Goal: Task Accomplishment & Management: Complete application form

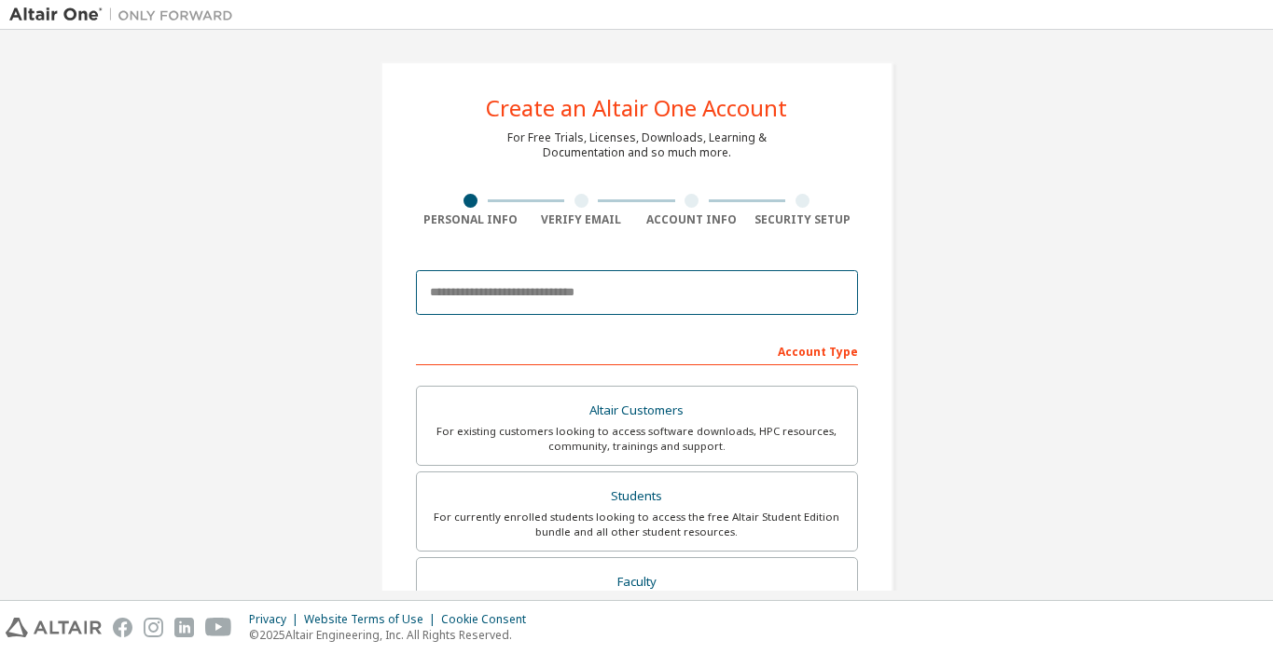
click at [542, 294] on input "email" at bounding box center [637, 292] width 442 height 45
type input "*"
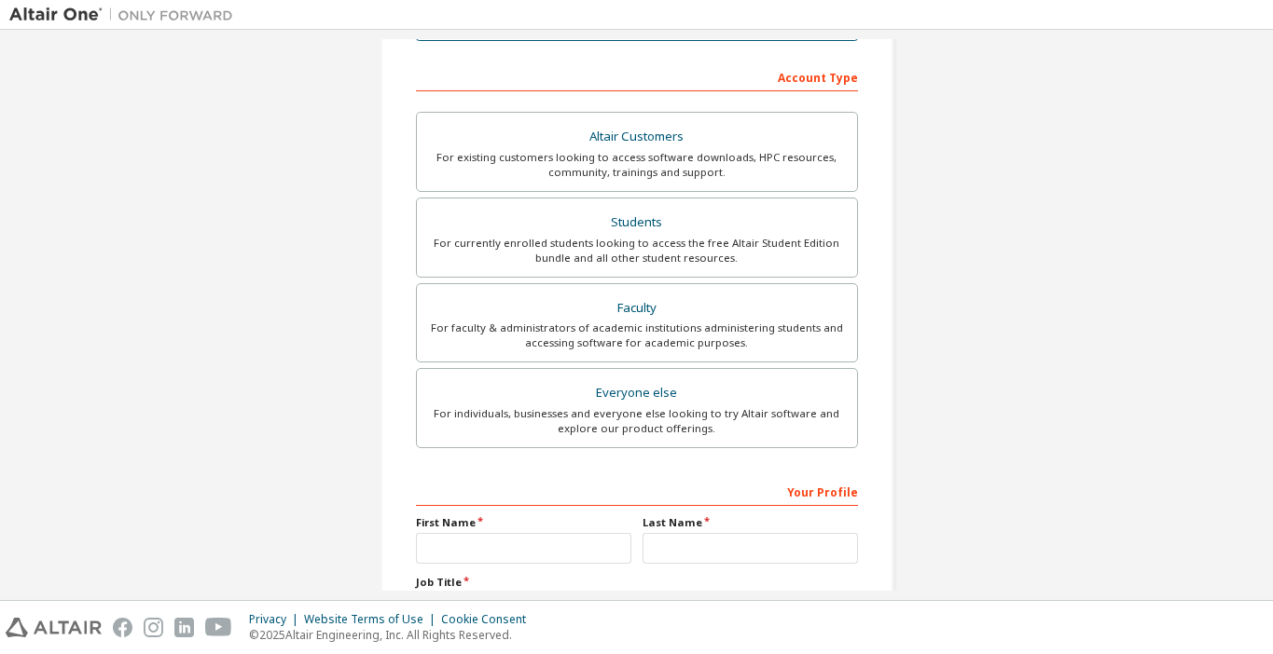
scroll to position [285, 0]
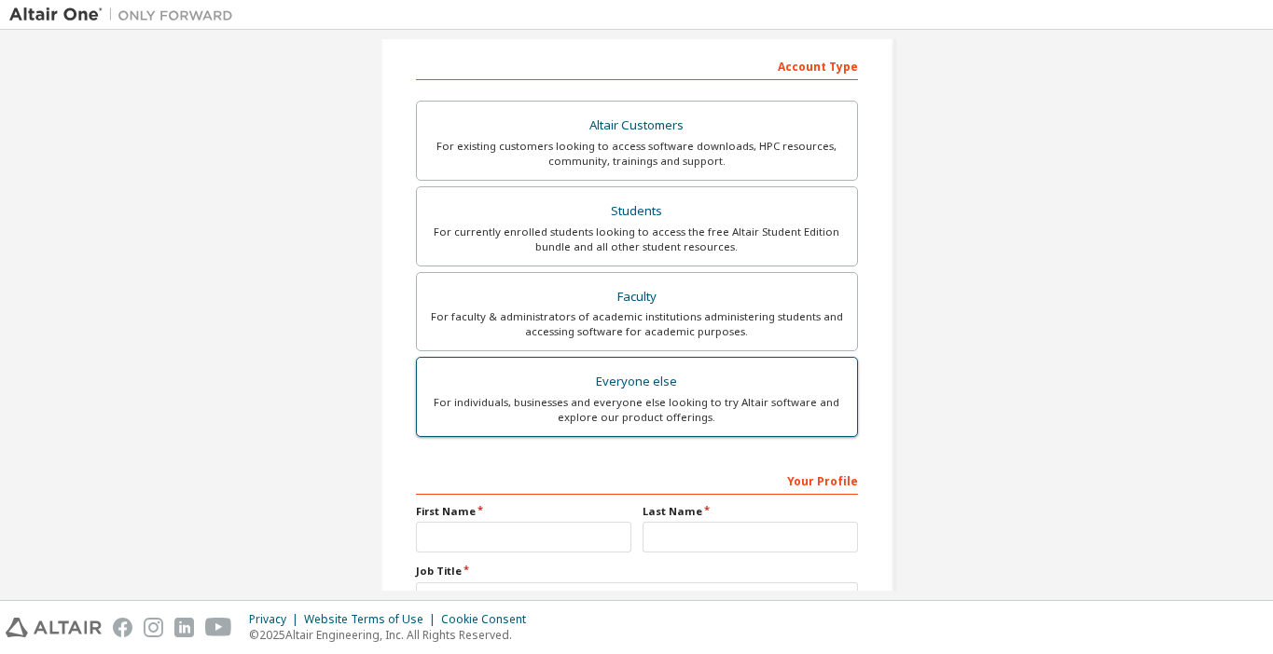
type input "**********"
click at [711, 415] on div "For individuals, businesses and everyone else looking to try Altair software an…" at bounding box center [637, 410] width 418 height 30
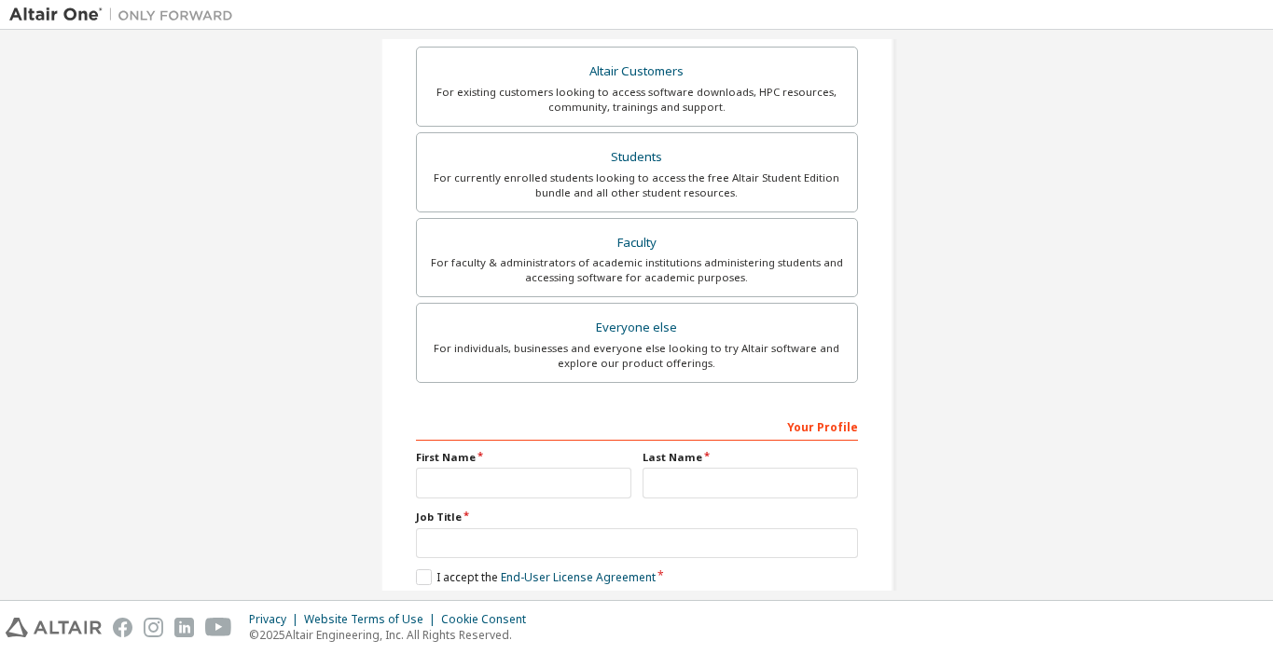
scroll to position [361, 0]
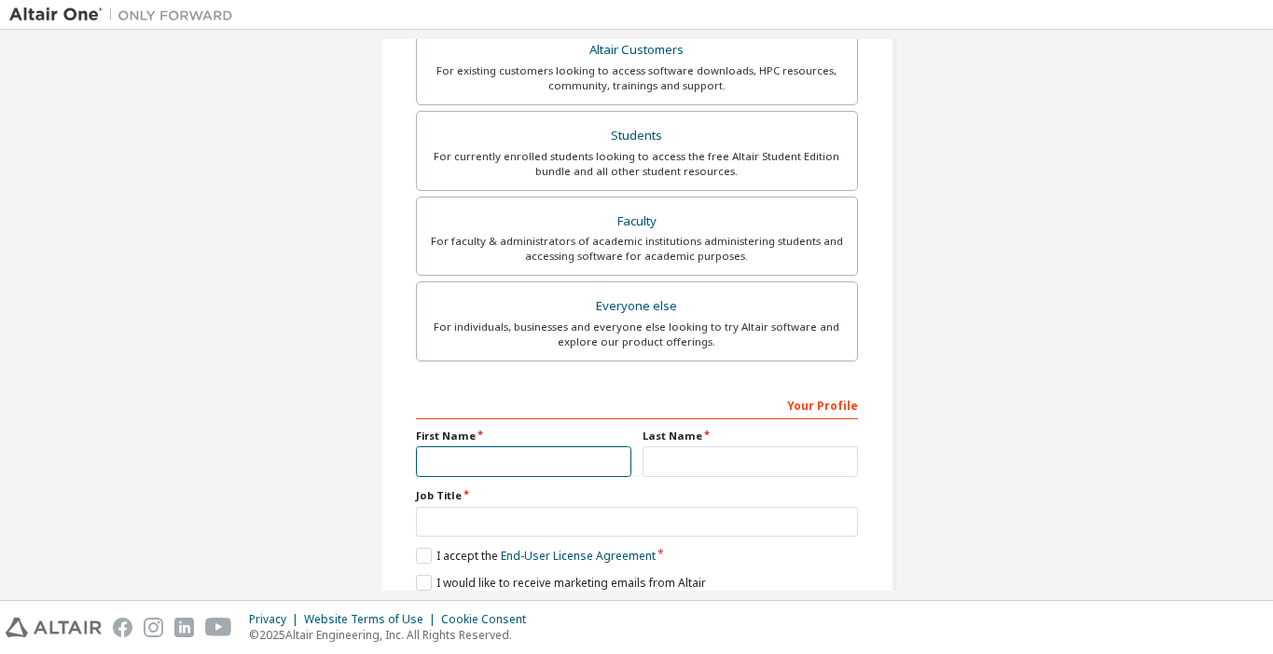
click at [556, 467] on input "text" at bounding box center [523, 462] width 215 height 31
type input "*****"
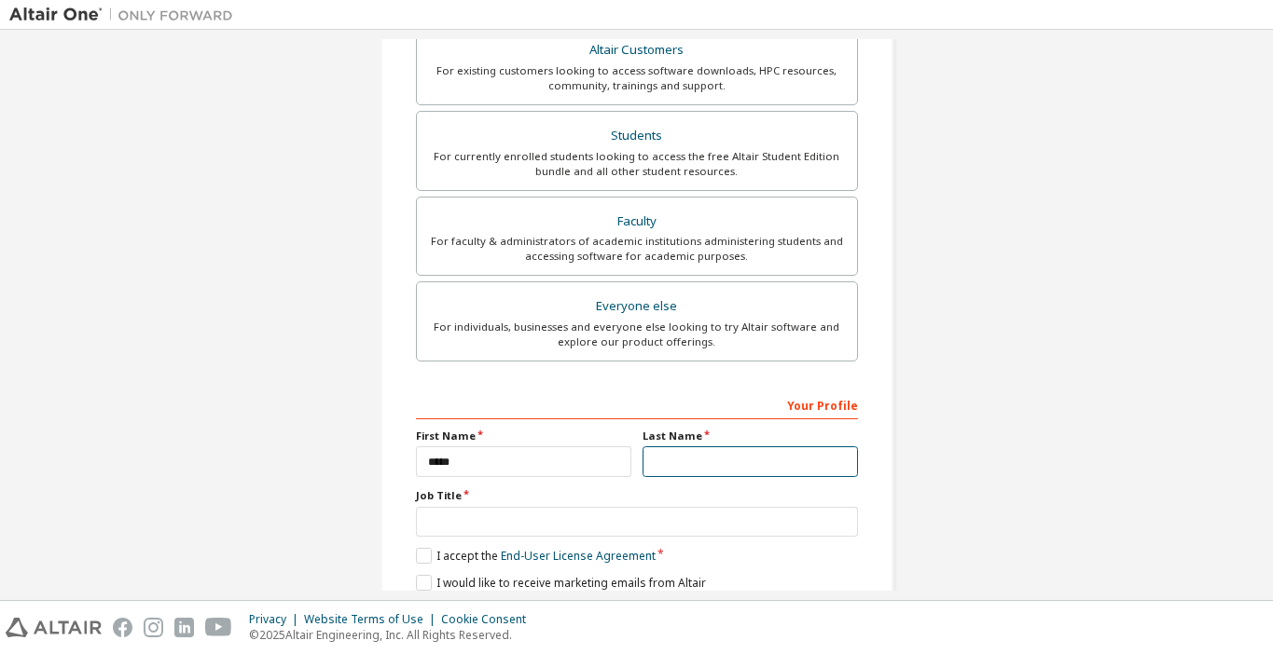
click at [701, 448] on input "text" at bounding box center [749, 462] width 215 height 31
type input "*****"
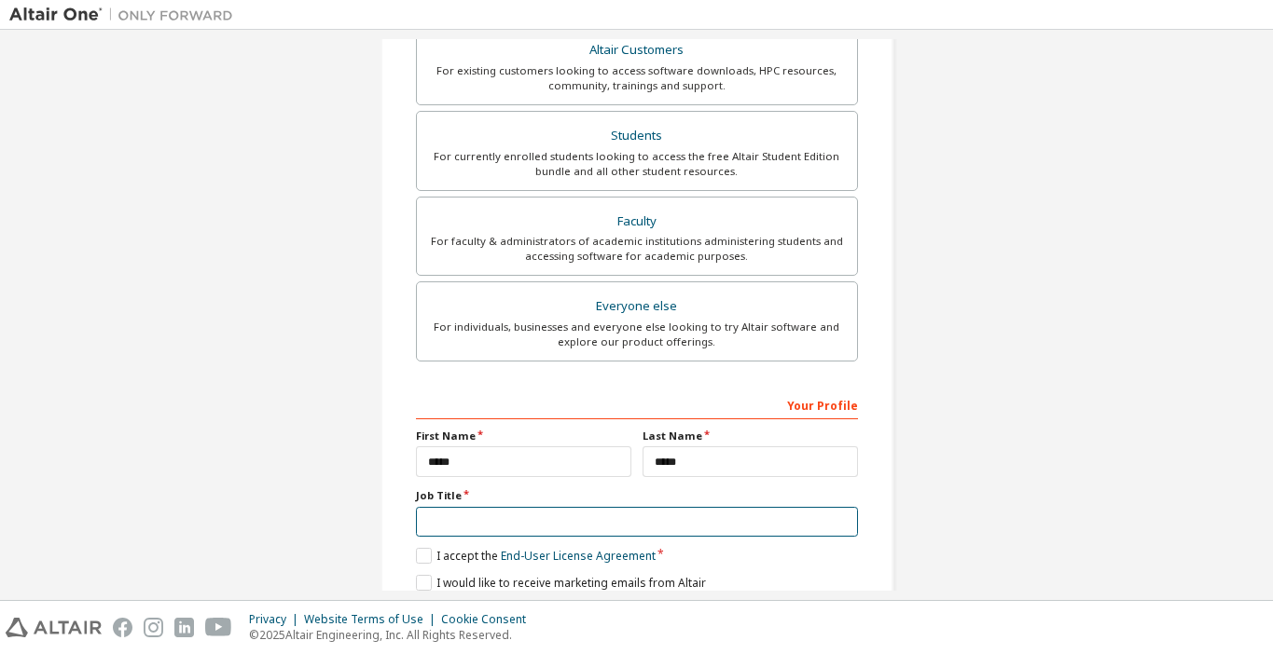
click at [530, 507] on input "text" at bounding box center [637, 522] width 442 height 31
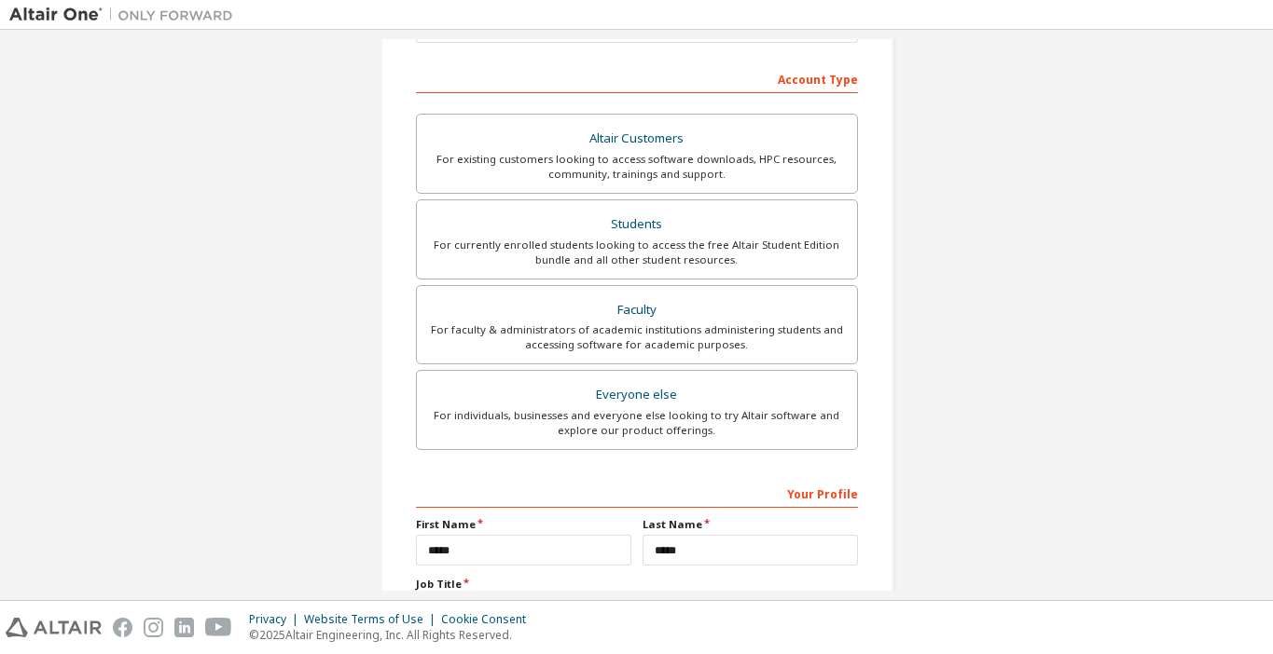
scroll to position [435, 0]
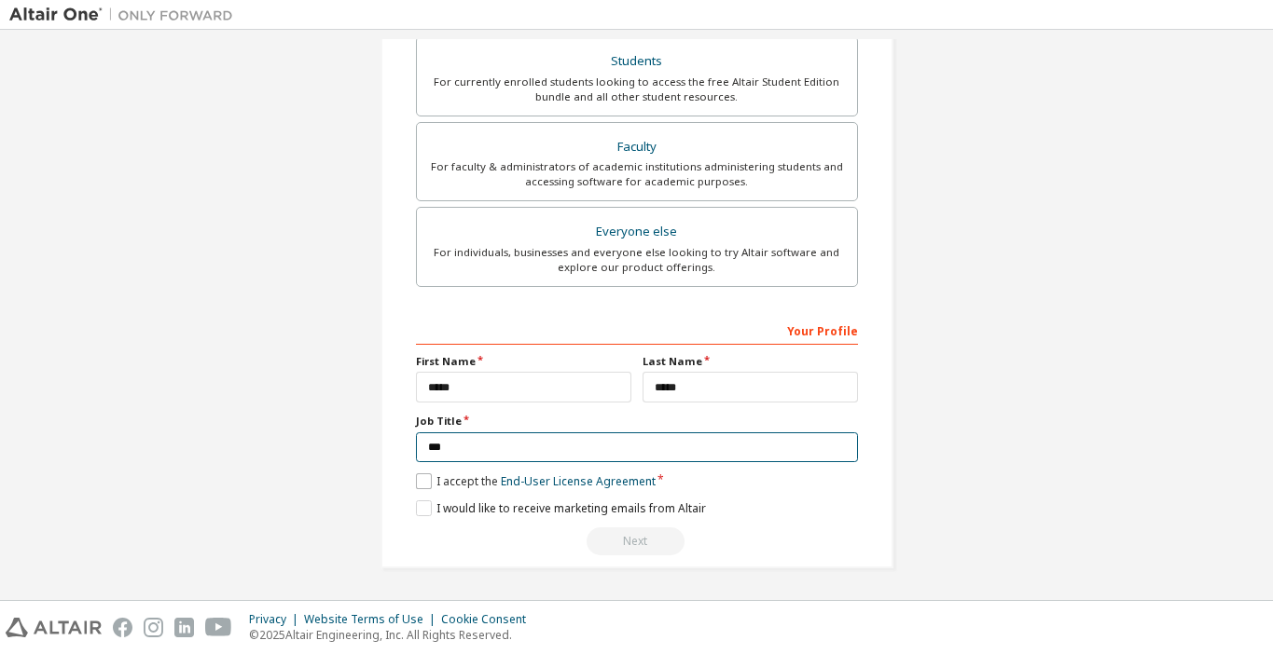
type input "***"
click at [421, 481] on label "I accept the End-User License Agreement" at bounding box center [536, 482] width 240 height 16
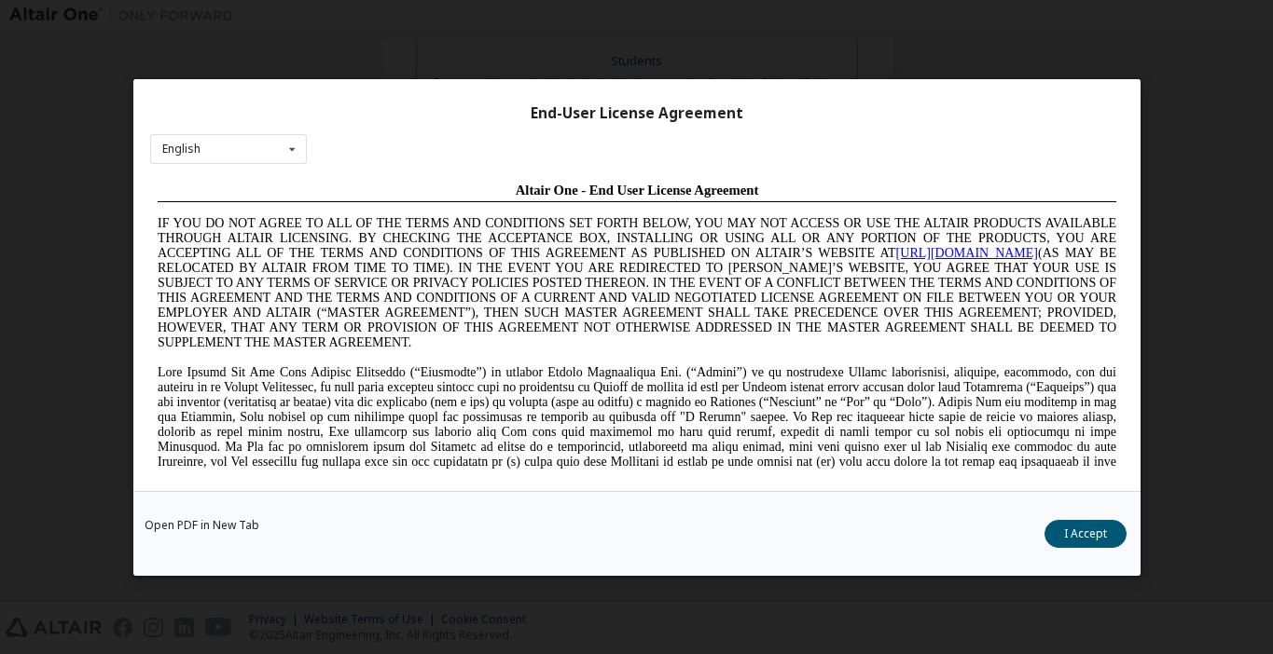
scroll to position [0, 0]
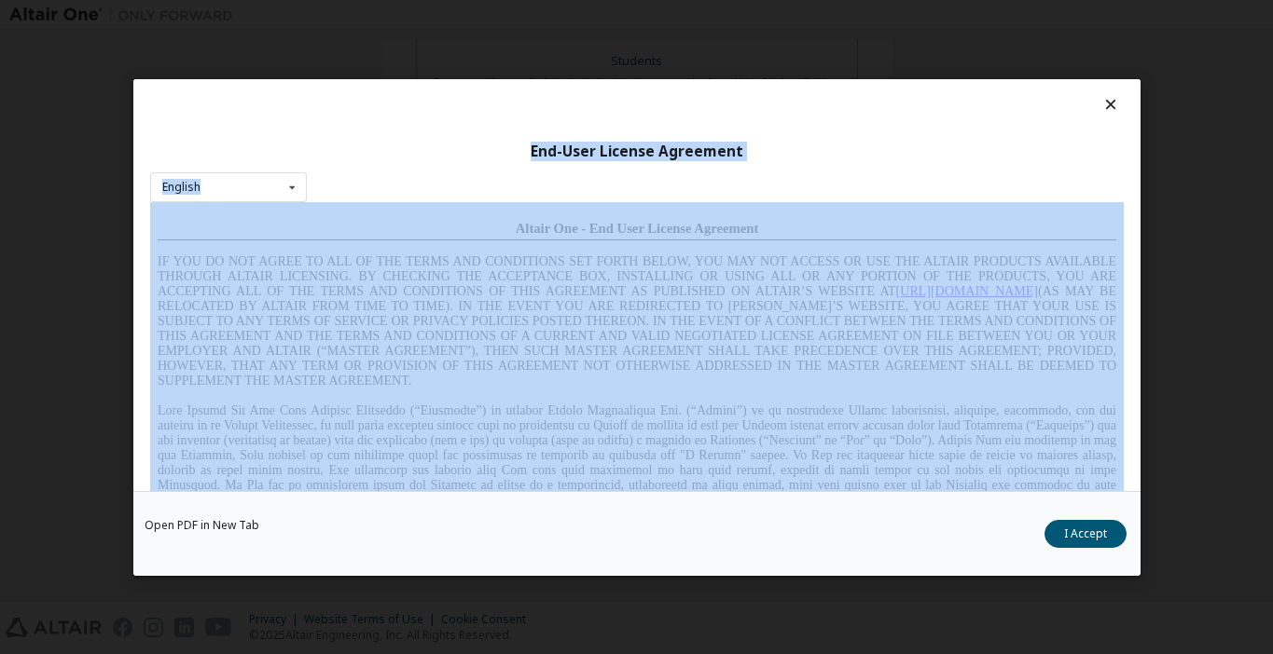
drag, startPoint x: 675, startPoint y: 361, endPoint x: 761, endPoint y: 343, distance: 87.6
click at [554, 250] on p at bounding box center [636, 248] width 958 height 14
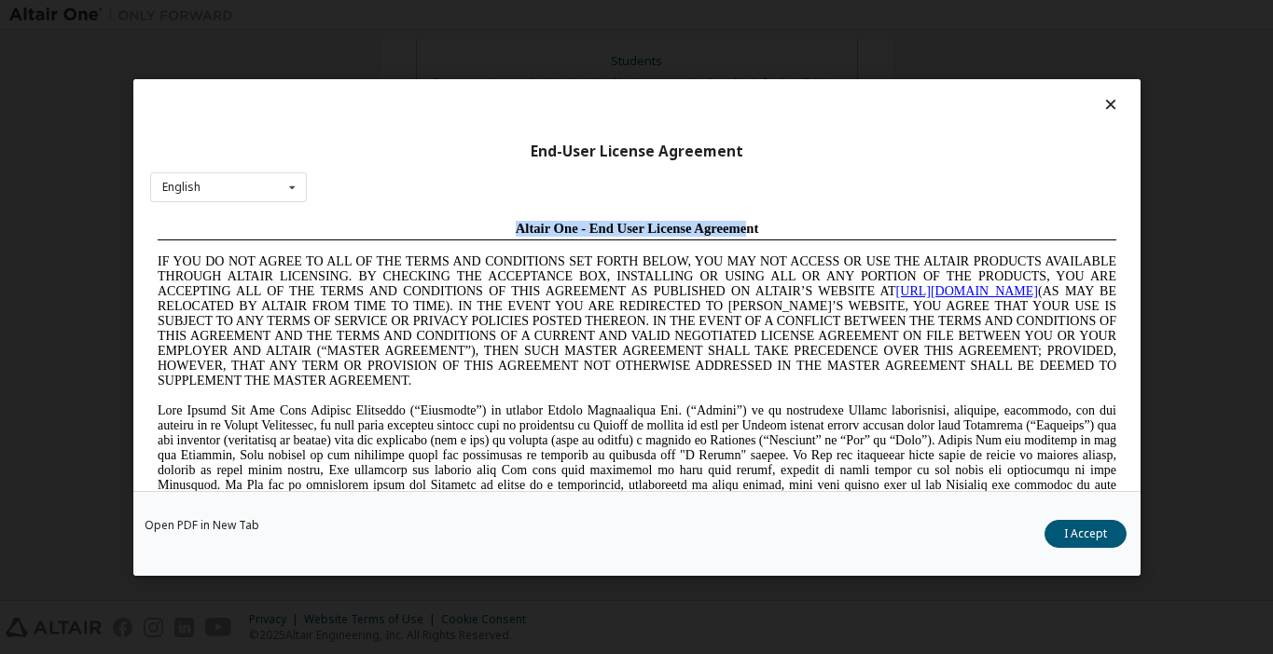
drag, startPoint x: 514, startPoint y: 223, endPoint x: 742, endPoint y: 229, distance: 228.5
click at [742, 229] on span "Altair One - End User License Agreement" at bounding box center [636, 228] width 243 height 15
click at [737, 168] on div "End-User License Agreement English English Chinese French German Japanese Korea…" at bounding box center [636, 285] width 1007 height 412
click at [527, 145] on div "End-User License Agreement" at bounding box center [636, 151] width 973 height 19
click at [530, 146] on div "End-User License Agreement" at bounding box center [636, 151] width 973 height 19
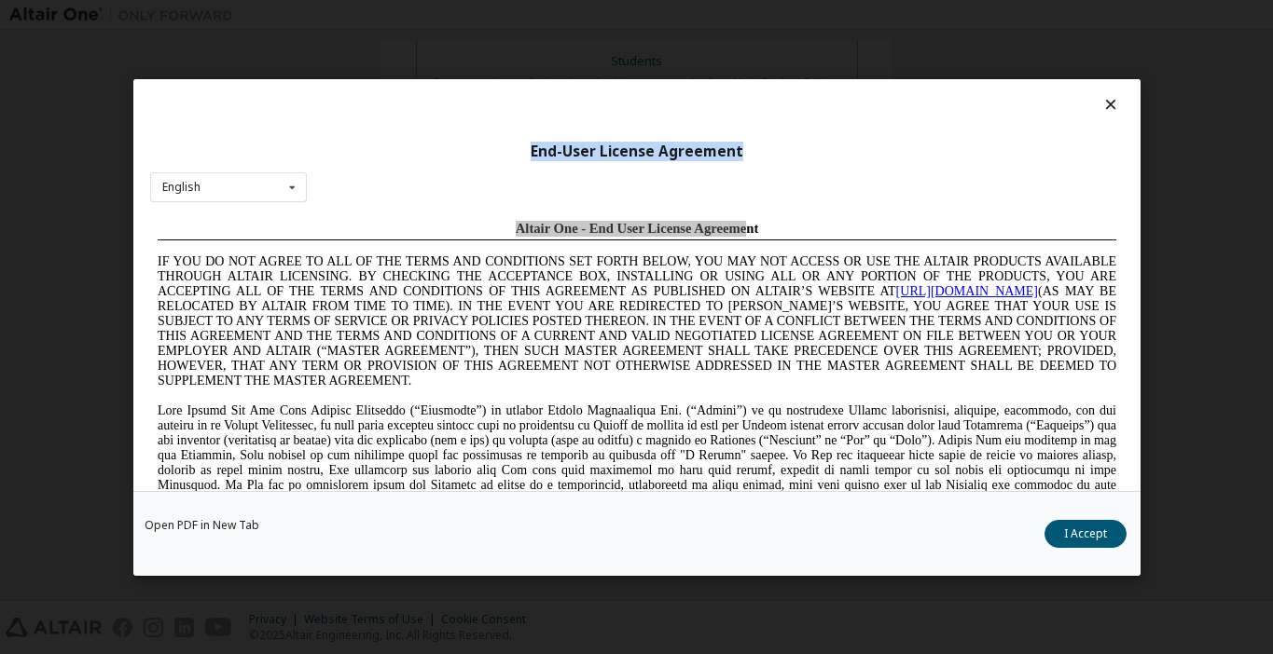
drag, startPoint x: 530, startPoint y: 146, endPoint x: 728, endPoint y: 147, distance: 198.6
click at [728, 147] on div "End-User License Agreement" at bounding box center [636, 151] width 973 height 19
copy div "End-User License Agreement"
click at [752, 228] on span "Altair One - End User License Agreement" at bounding box center [636, 228] width 243 height 15
drag, startPoint x: 752, startPoint y: 228, endPoint x: 502, endPoint y: 234, distance: 250.9
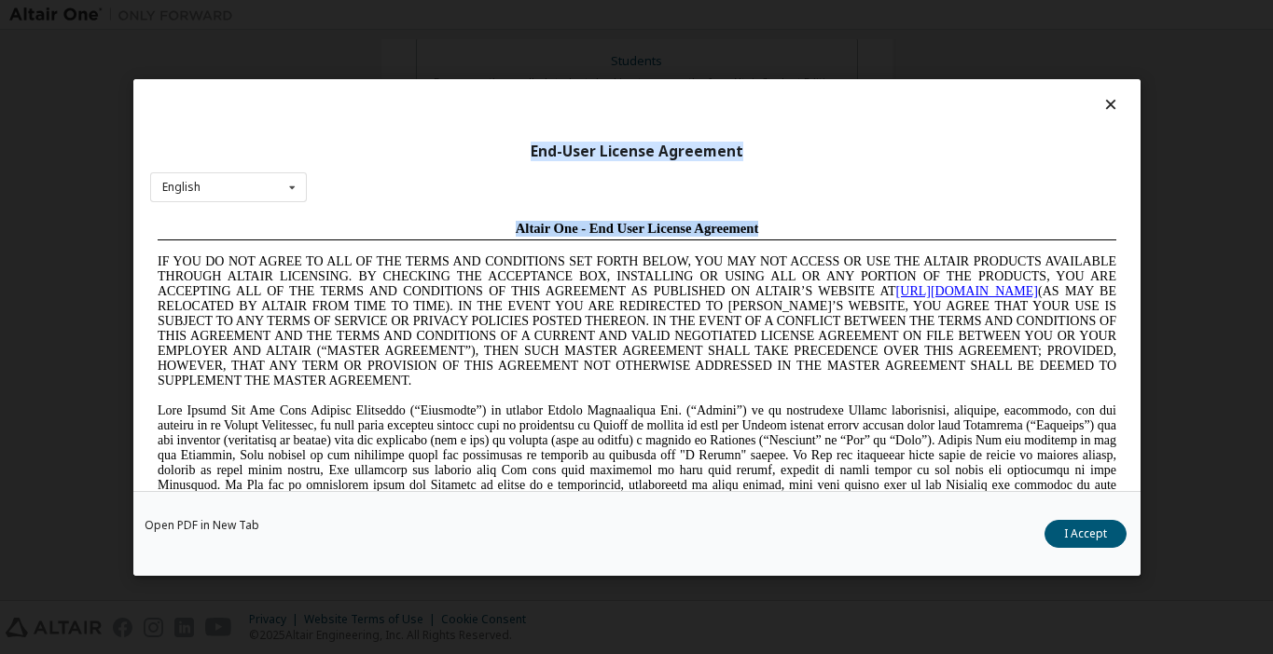
click at [502, 233] on p "Altair One - End User License Agreement" at bounding box center [636, 229] width 958 height 16
copy span "Altair One - End User License Agreement"
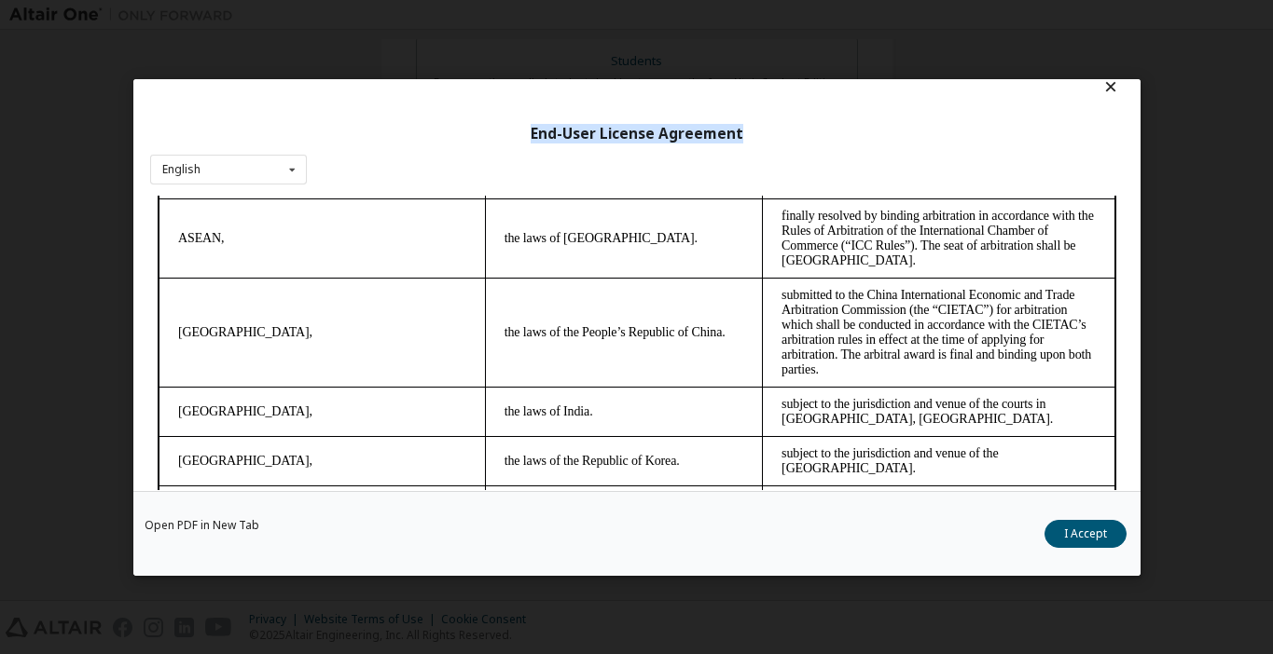
scroll to position [38, 0]
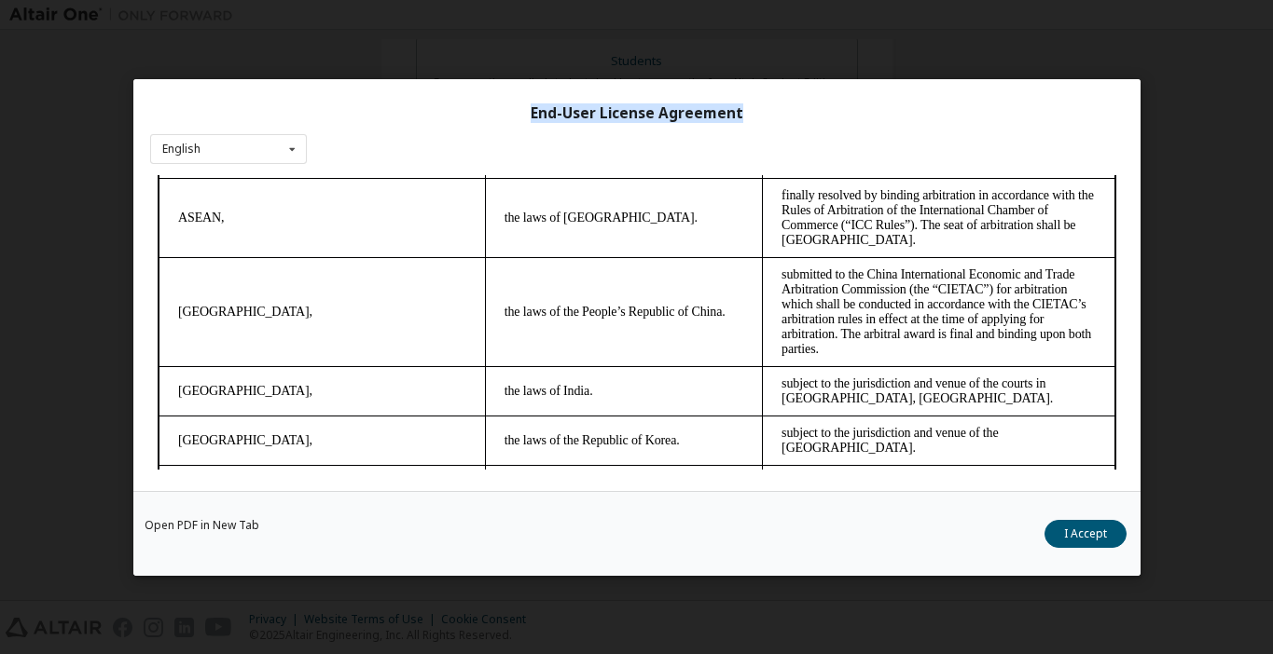
drag, startPoint x: 157, startPoint y: 219, endPoint x: 428, endPoint y: 478, distance: 375.2
copy body "LO IPS DO SIT AMETC AD ELI SE DOE TEMPO INC UTLABOREET DOL MAGNA ALIQU, ENI ADM…"
click at [1077, 530] on button "I Accept" at bounding box center [1085, 533] width 82 height 28
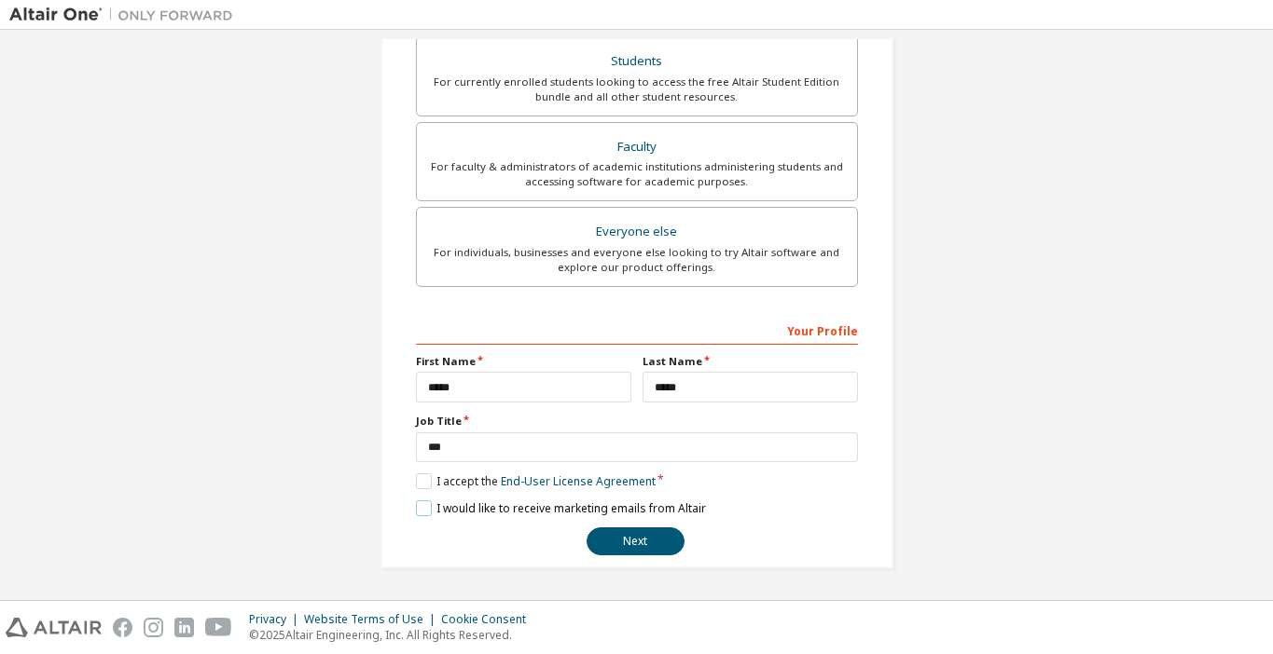
click at [512, 513] on label "I would like to receive marketing emails from Altair" at bounding box center [561, 509] width 290 height 16
click at [631, 548] on button "Next" at bounding box center [635, 542] width 98 height 28
click at [641, 542] on button "Next" at bounding box center [635, 542] width 98 height 28
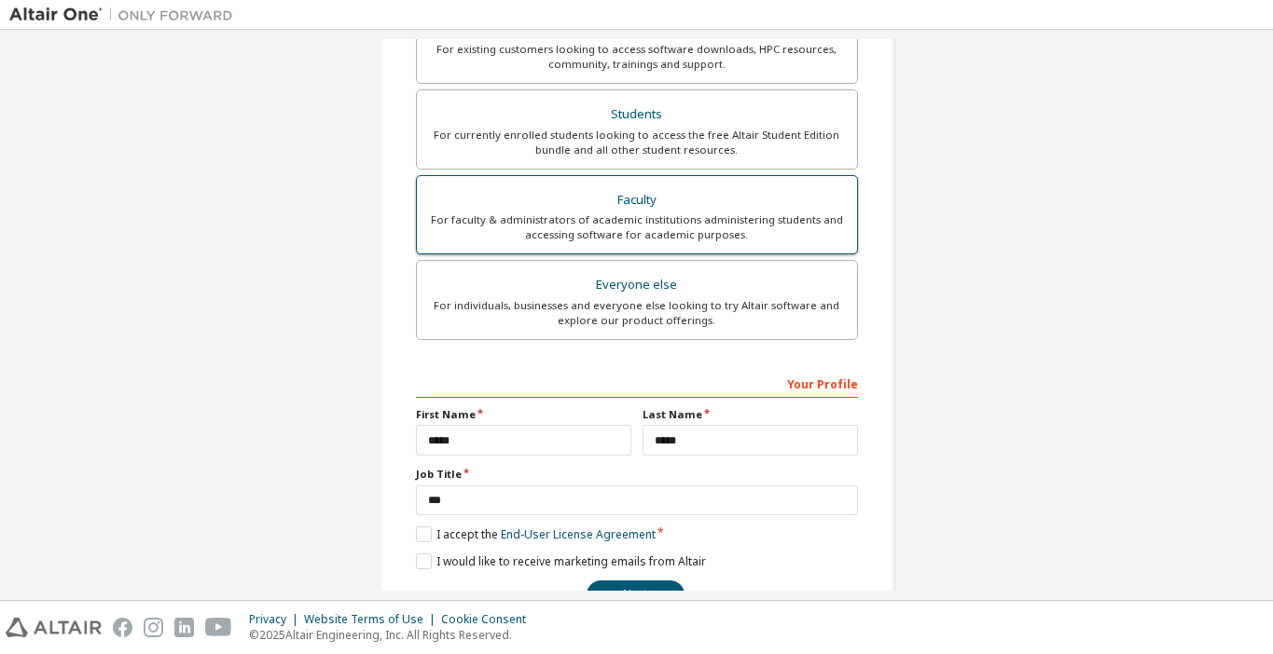
scroll to position [435, 0]
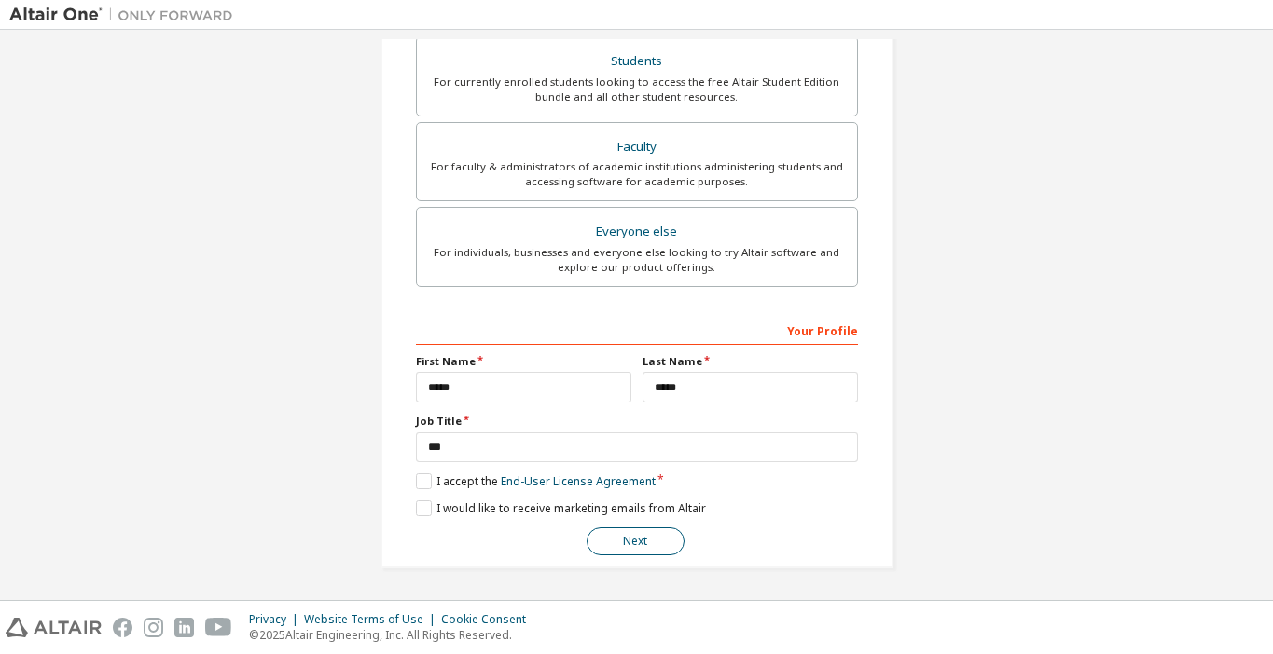
click at [620, 544] on button "Next" at bounding box center [635, 542] width 98 height 28
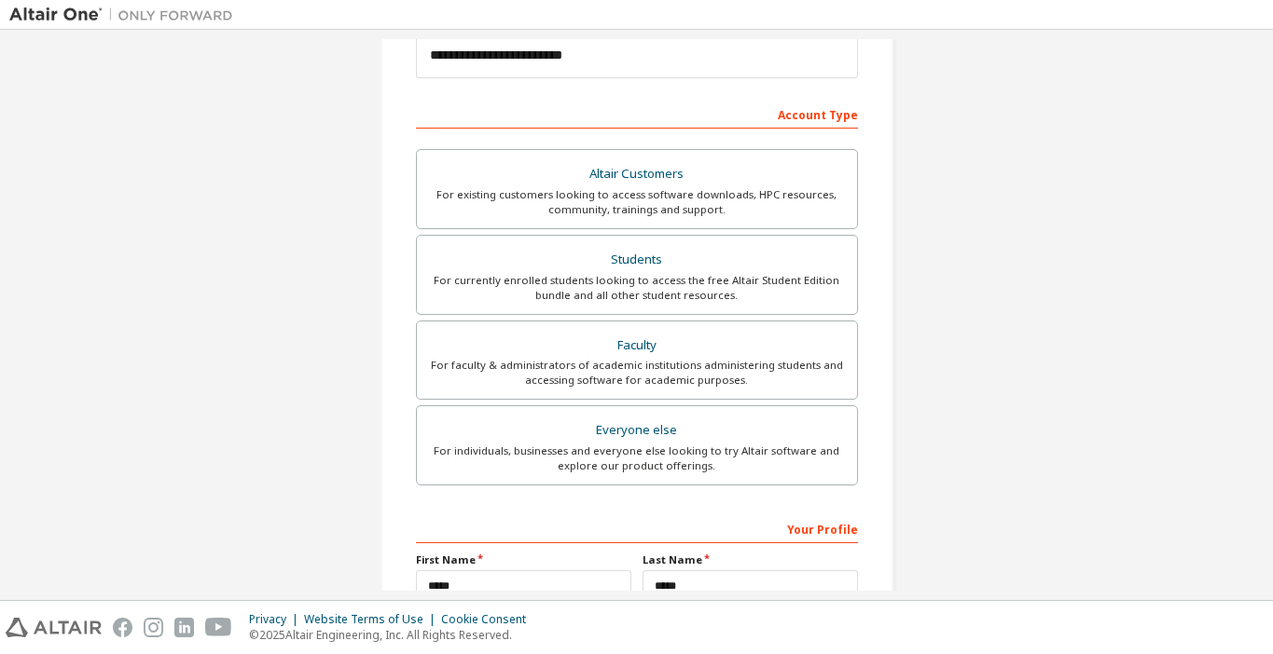
scroll to position [238, 0]
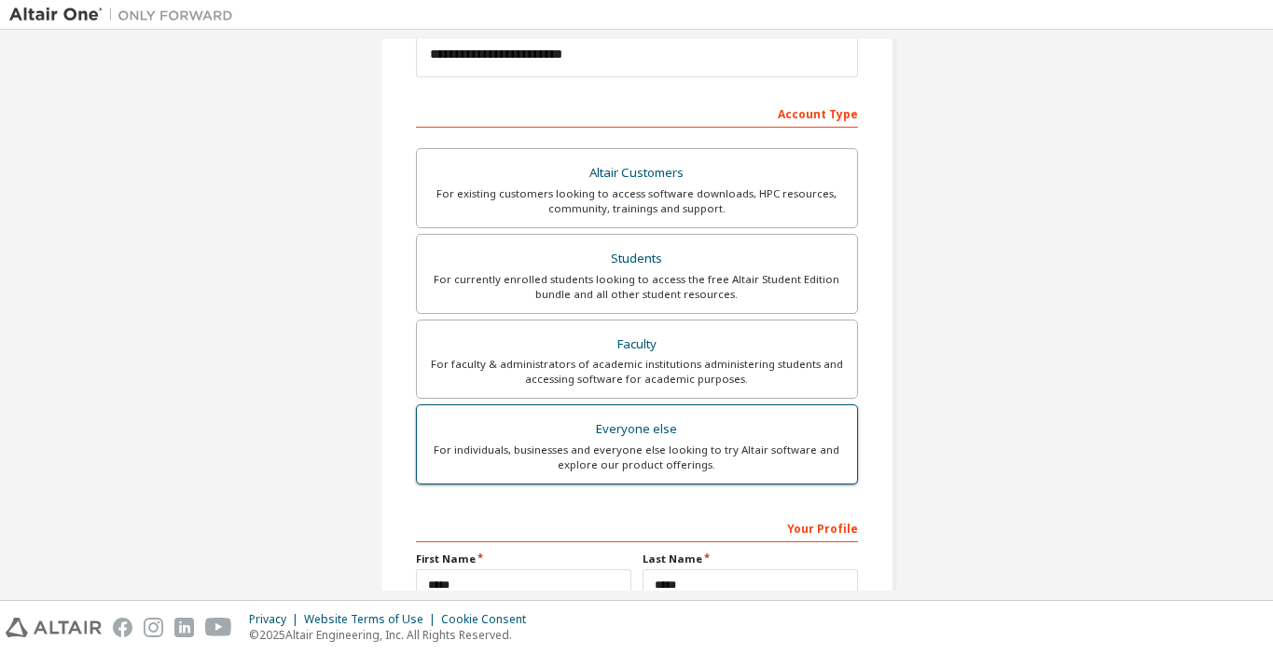
click at [687, 443] on div "For individuals, businesses and everyone else looking to try Altair software an…" at bounding box center [637, 458] width 418 height 30
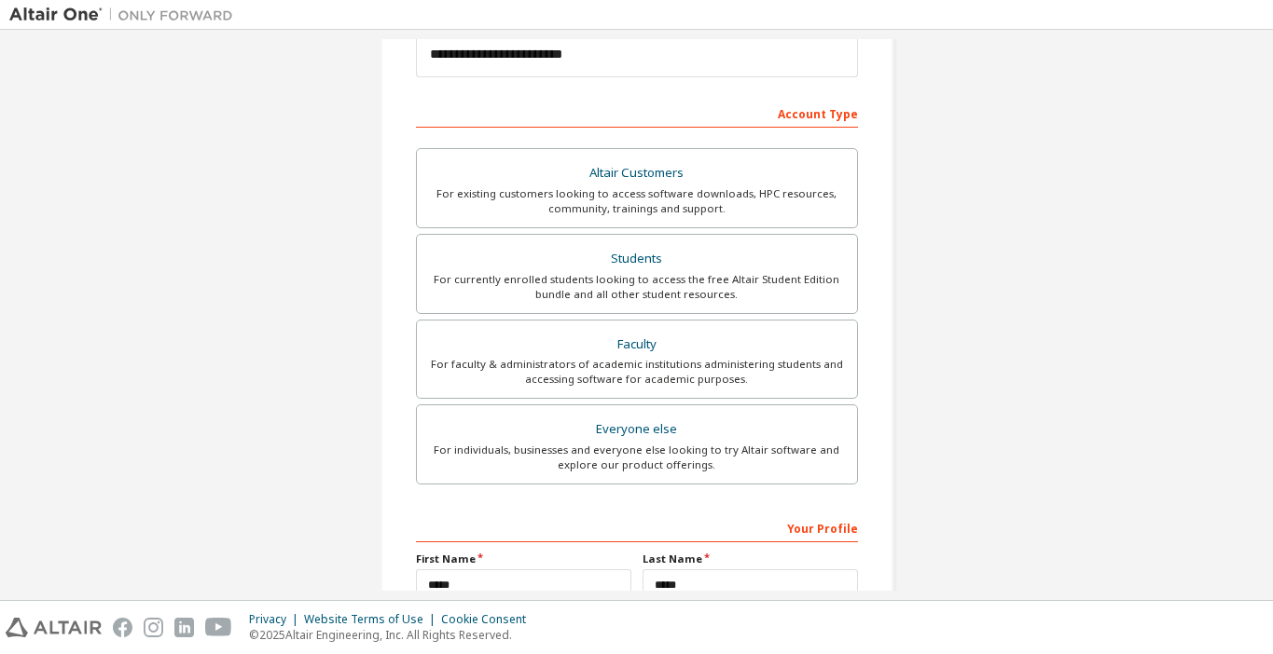
scroll to position [435, 0]
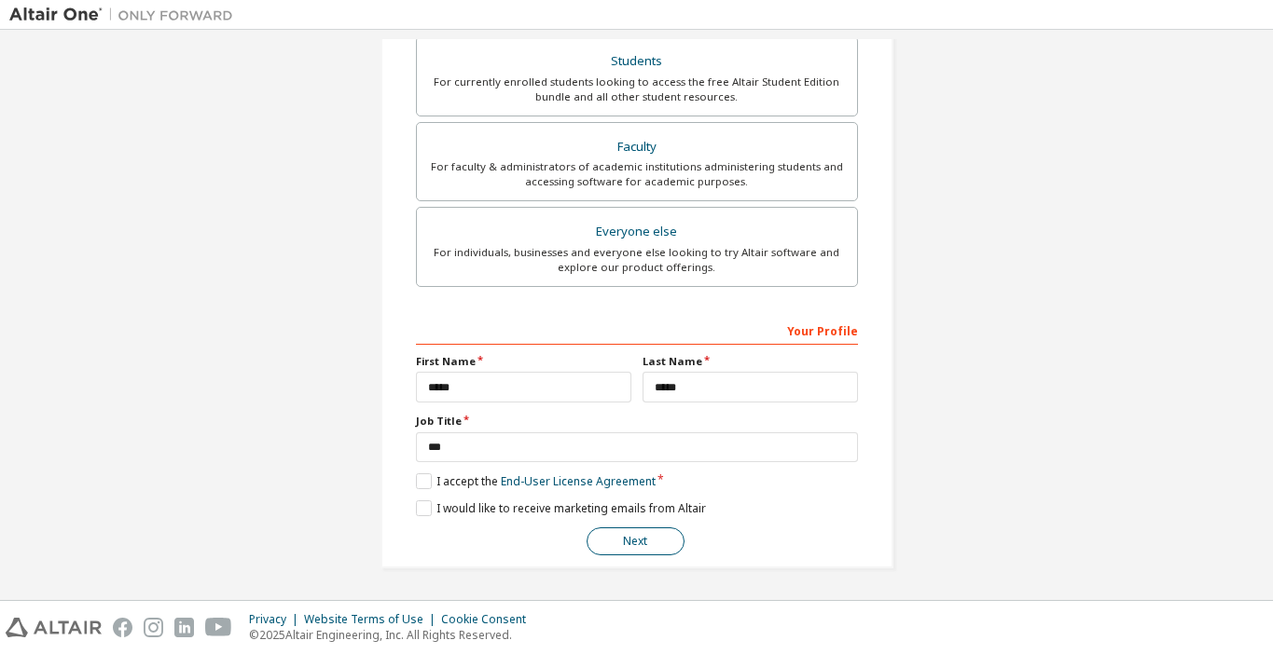
click at [625, 550] on button "Next" at bounding box center [635, 542] width 98 height 28
click at [422, 512] on label "I would like to receive marketing emails from Altair" at bounding box center [561, 509] width 290 height 16
click at [637, 544] on button "Next" at bounding box center [635, 542] width 98 height 28
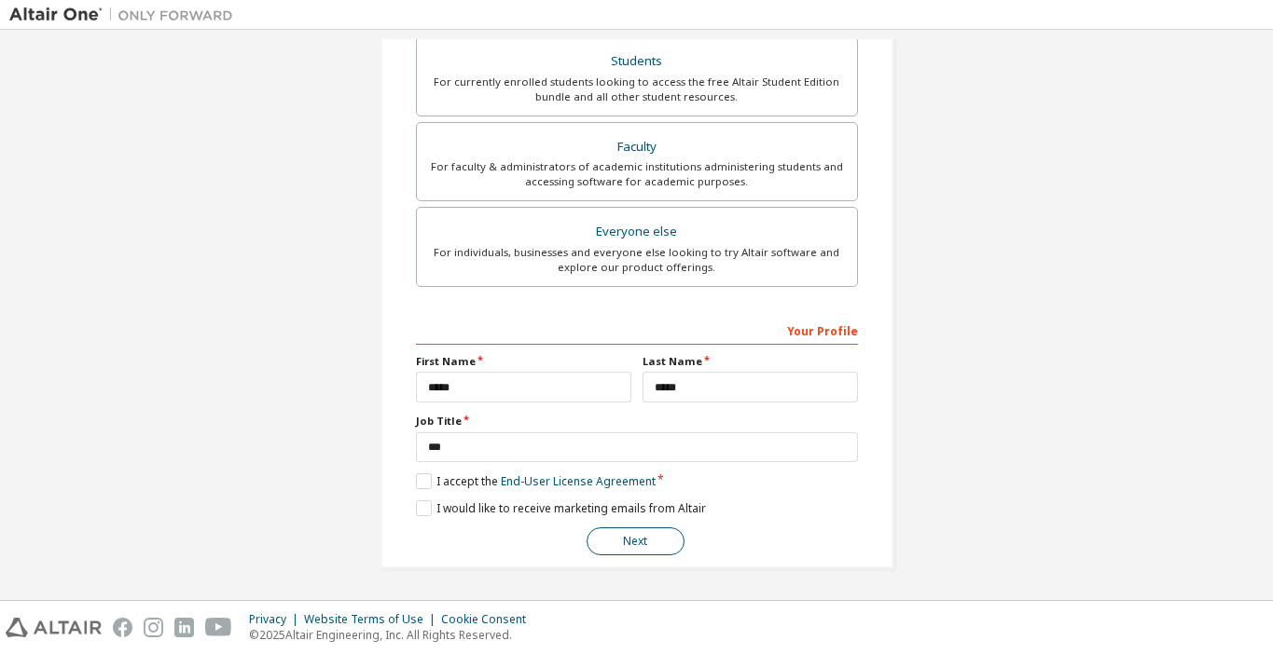
click at [637, 544] on button "Next" at bounding box center [635, 542] width 98 height 28
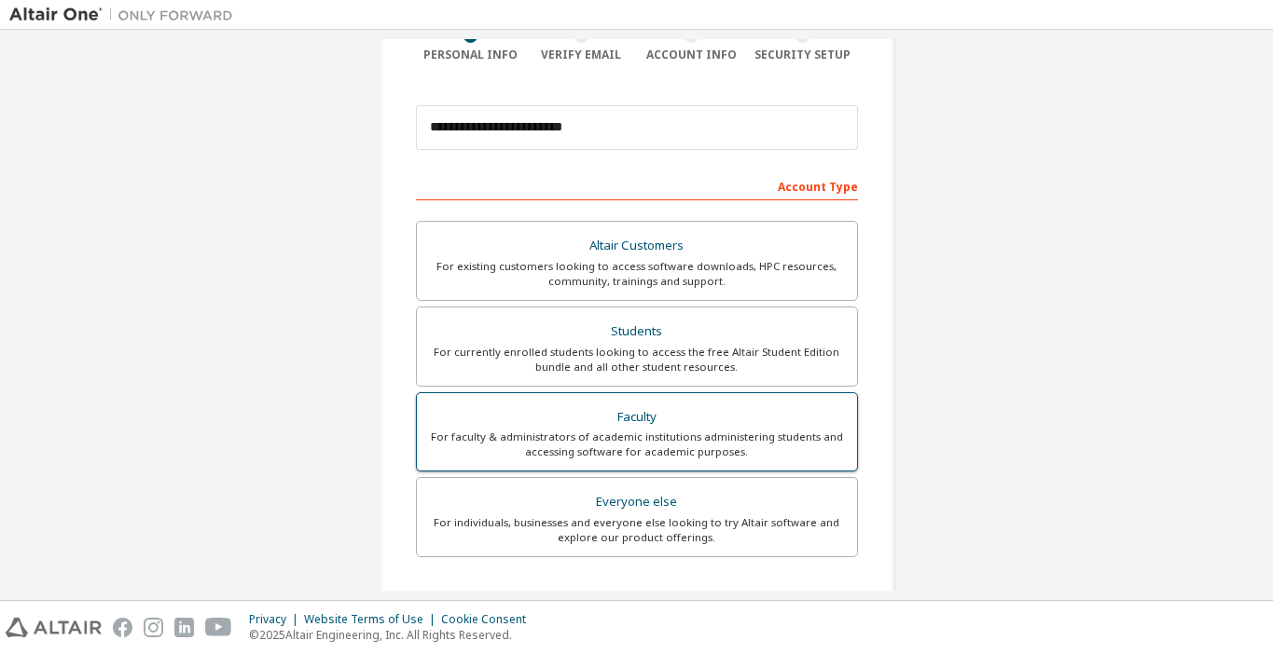
scroll to position [0, 0]
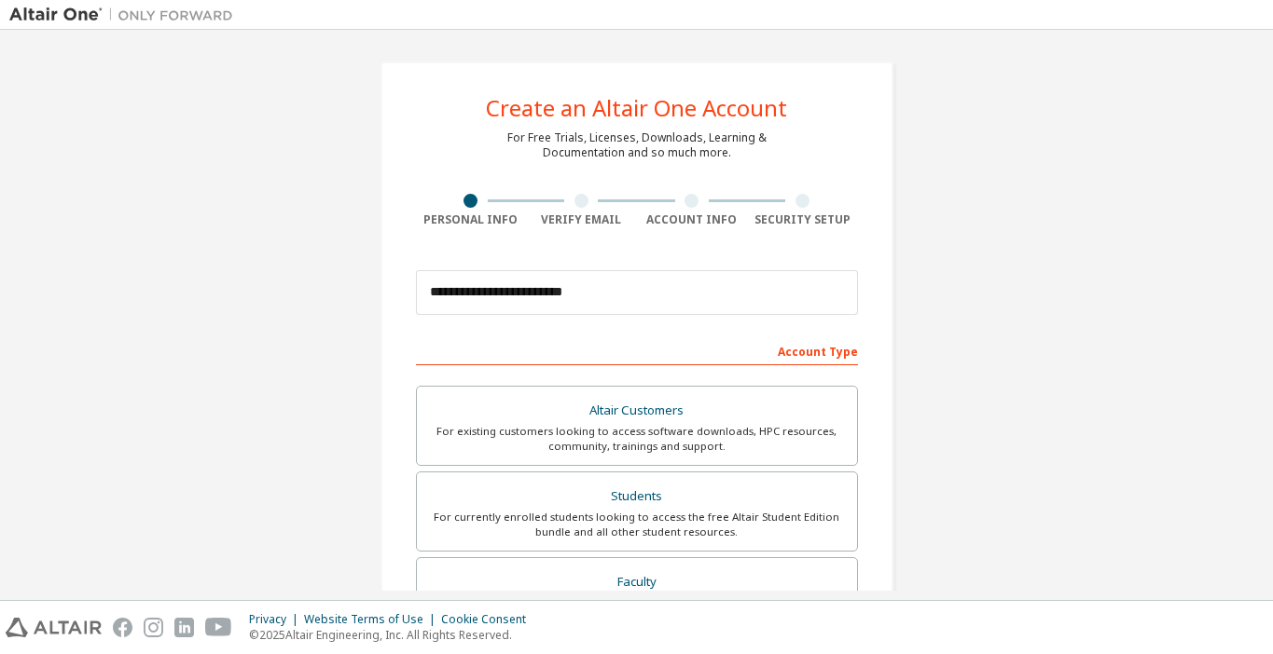
click at [544, 345] on div "Account Type" at bounding box center [637, 351] width 442 height 30
click at [527, 358] on div "Account Type" at bounding box center [637, 351] width 442 height 30
click at [805, 349] on div "Account Type" at bounding box center [637, 351] width 442 height 30
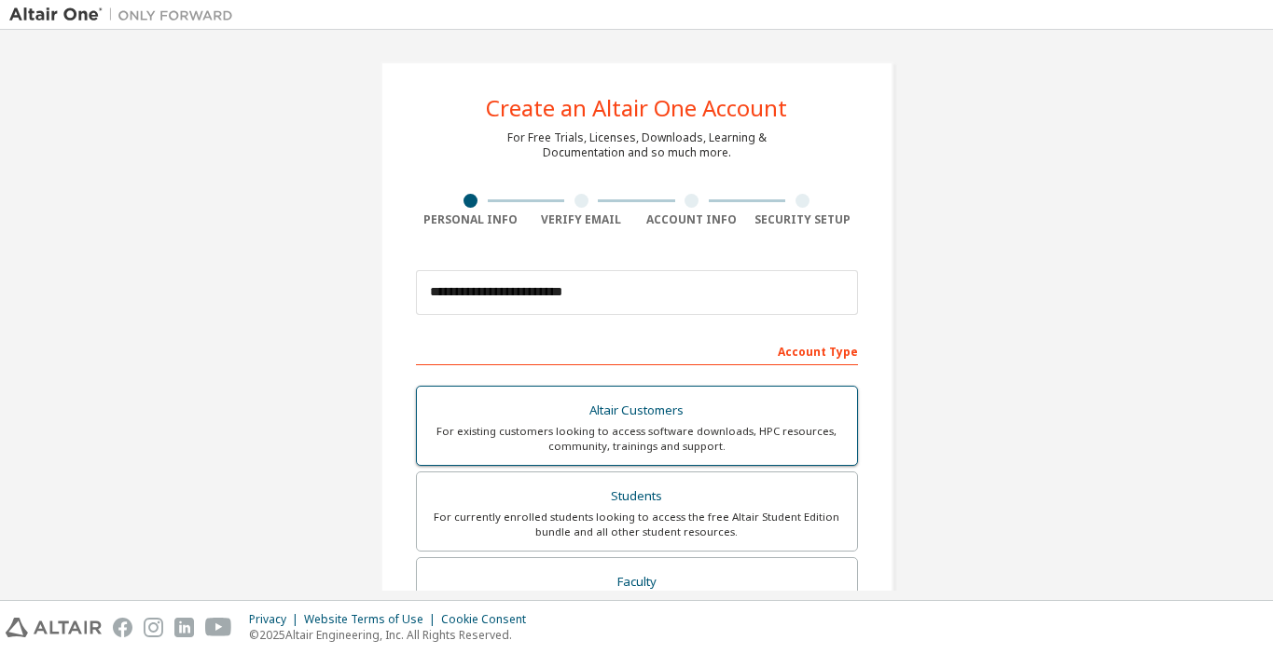
click at [586, 437] on div "For existing customers looking to access software downloads, HPC resources, com…" at bounding box center [637, 439] width 418 height 30
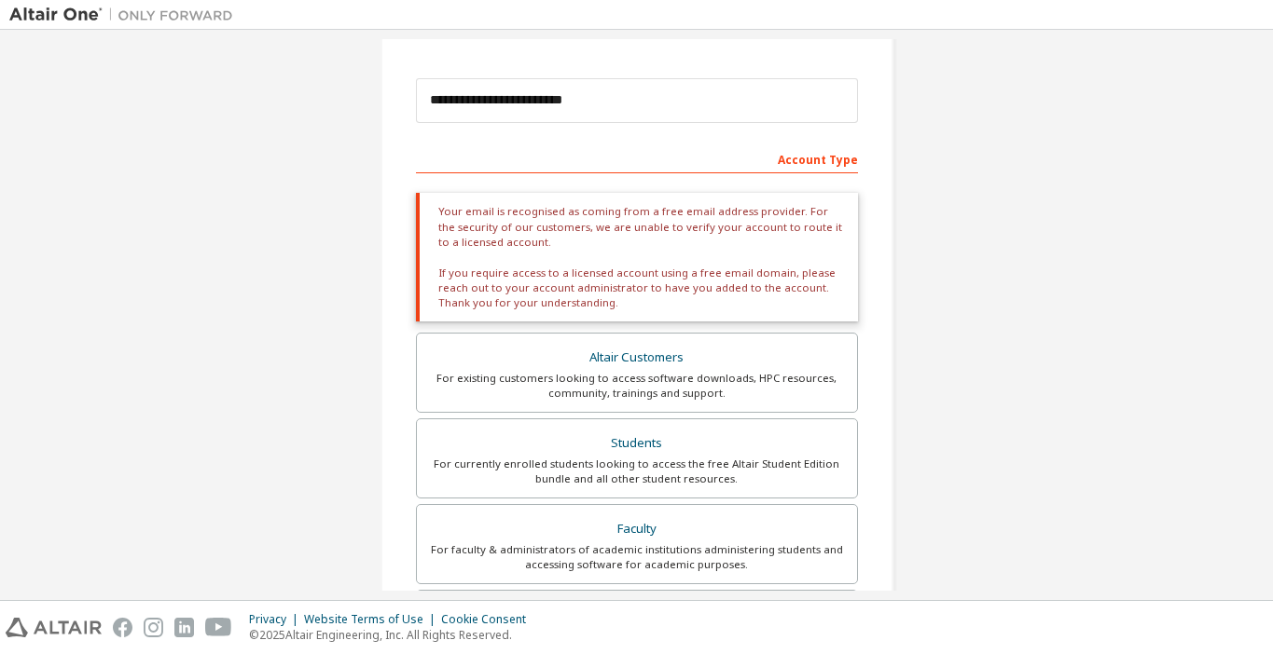
scroll to position [203, 0]
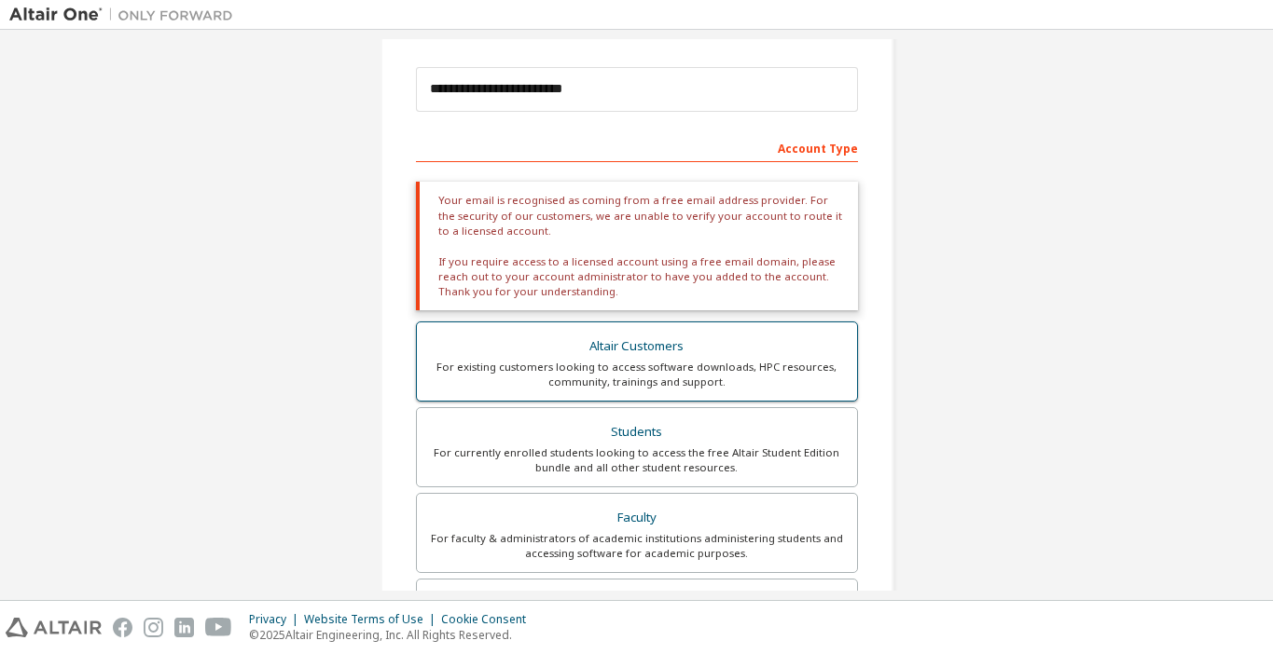
click at [649, 350] on div "Altair Customers" at bounding box center [637, 347] width 418 height 26
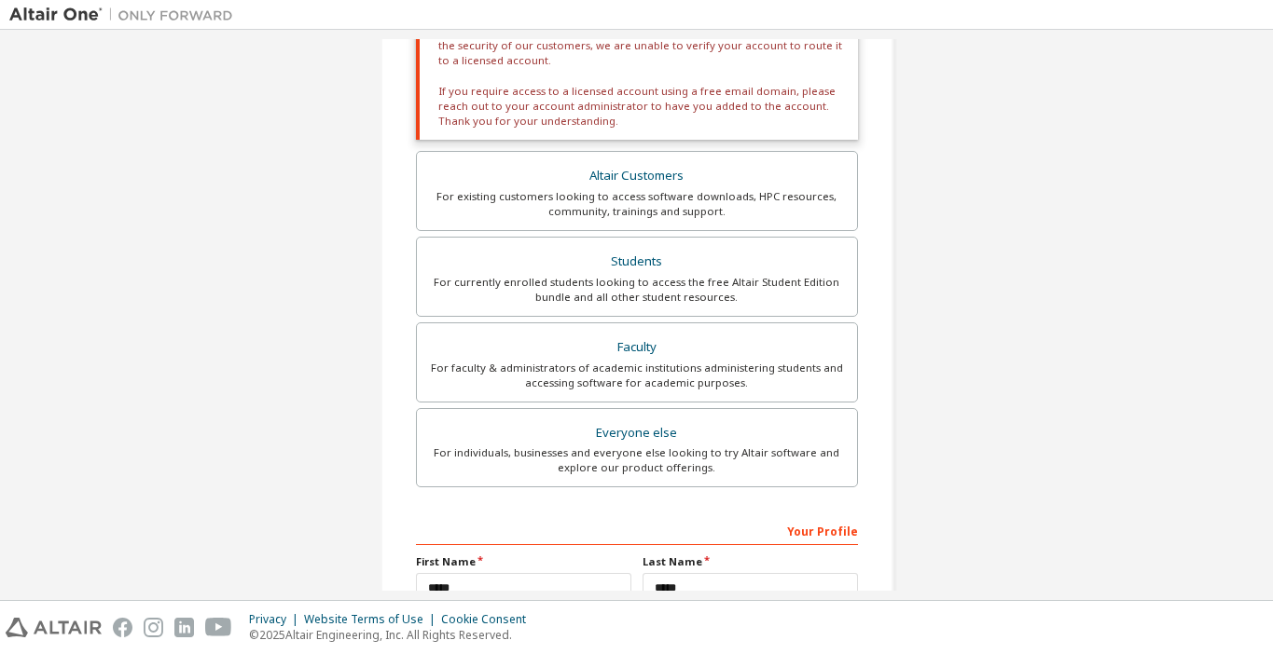
scroll to position [186, 0]
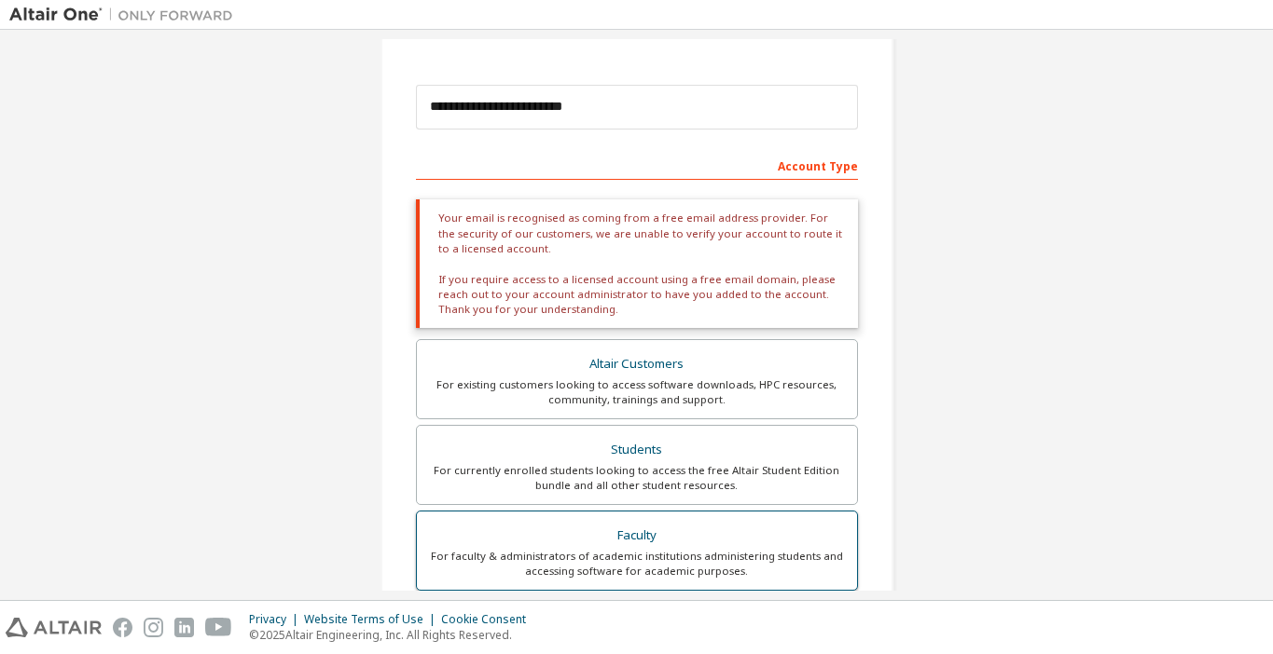
click at [660, 546] on div "Faculty" at bounding box center [637, 536] width 418 height 26
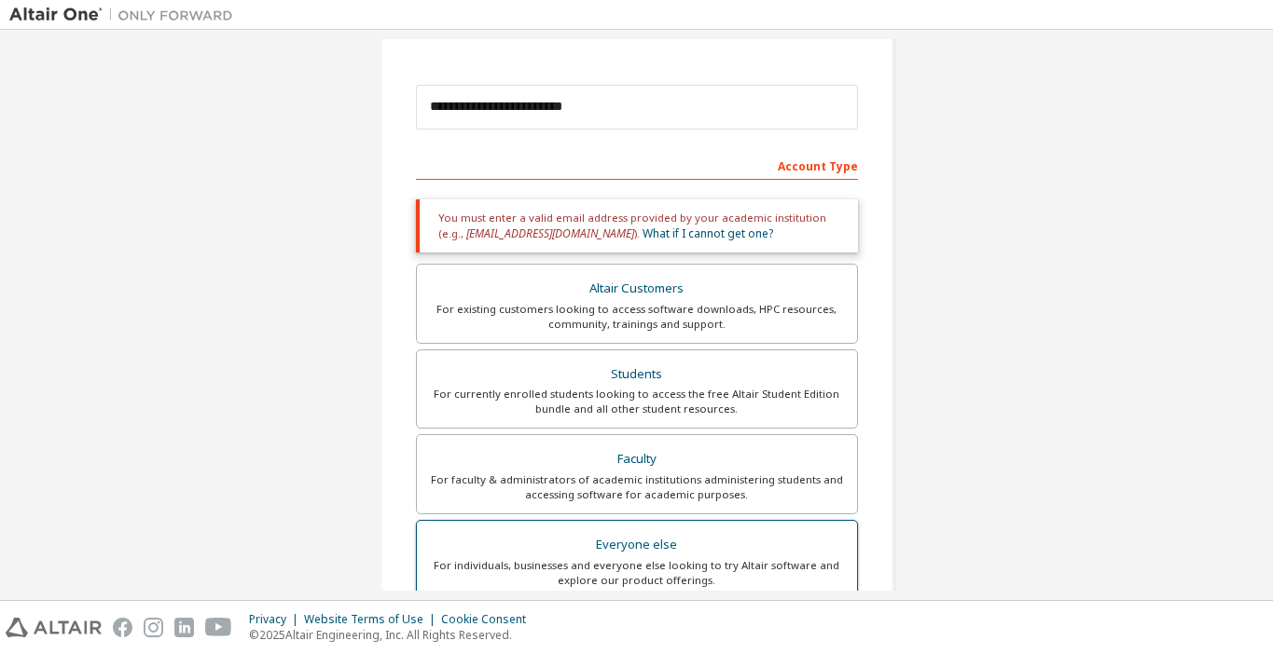
click at [652, 557] on div "Everyone else" at bounding box center [637, 545] width 418 height 26
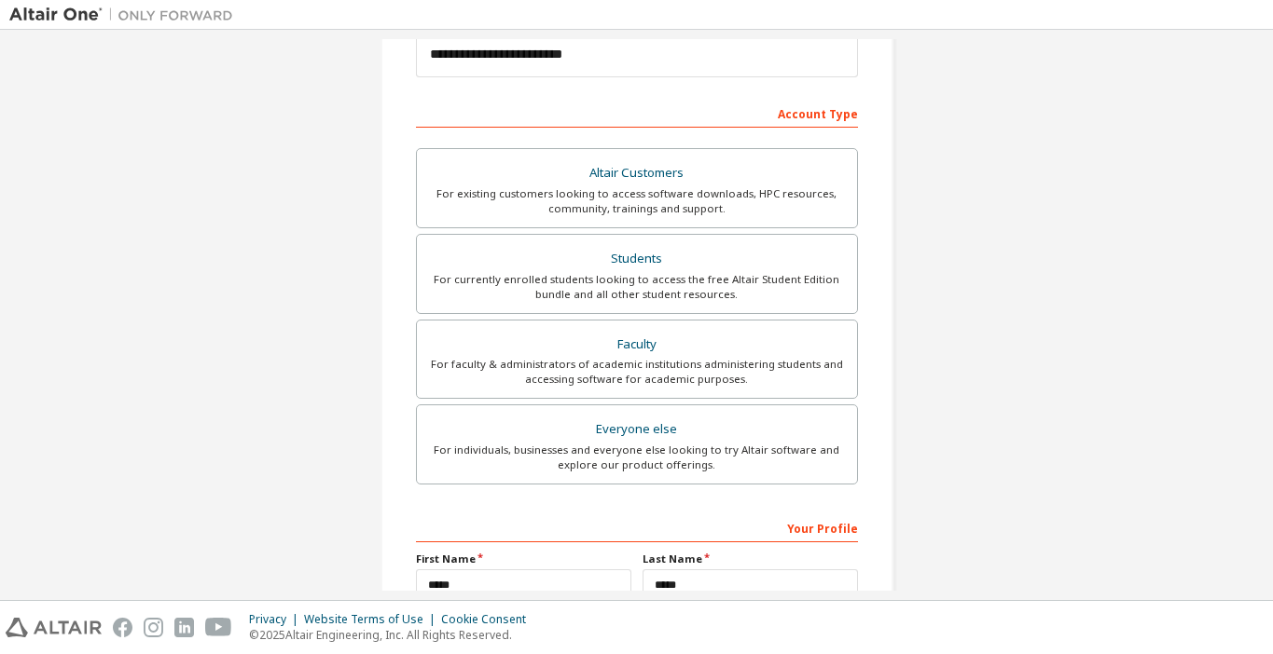
scroll to position [435, 0]
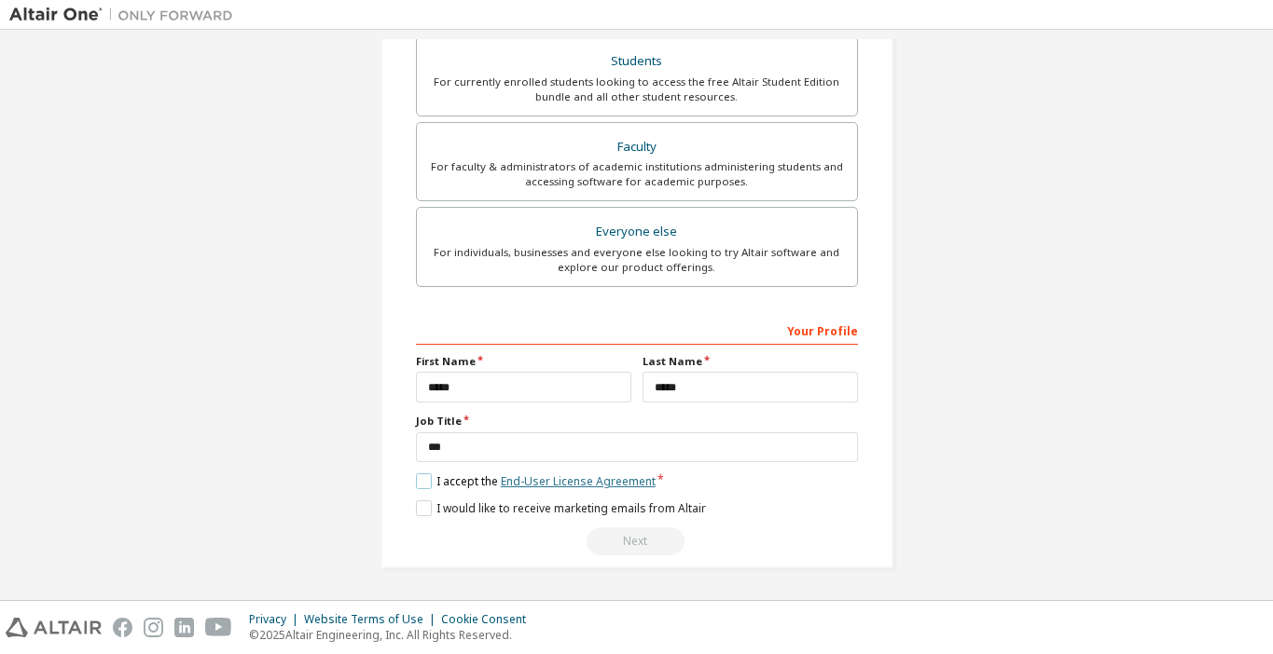
click at [567, 485] on link "End-User License Agreement" at bounding box center [578, 482] width 155 height 16
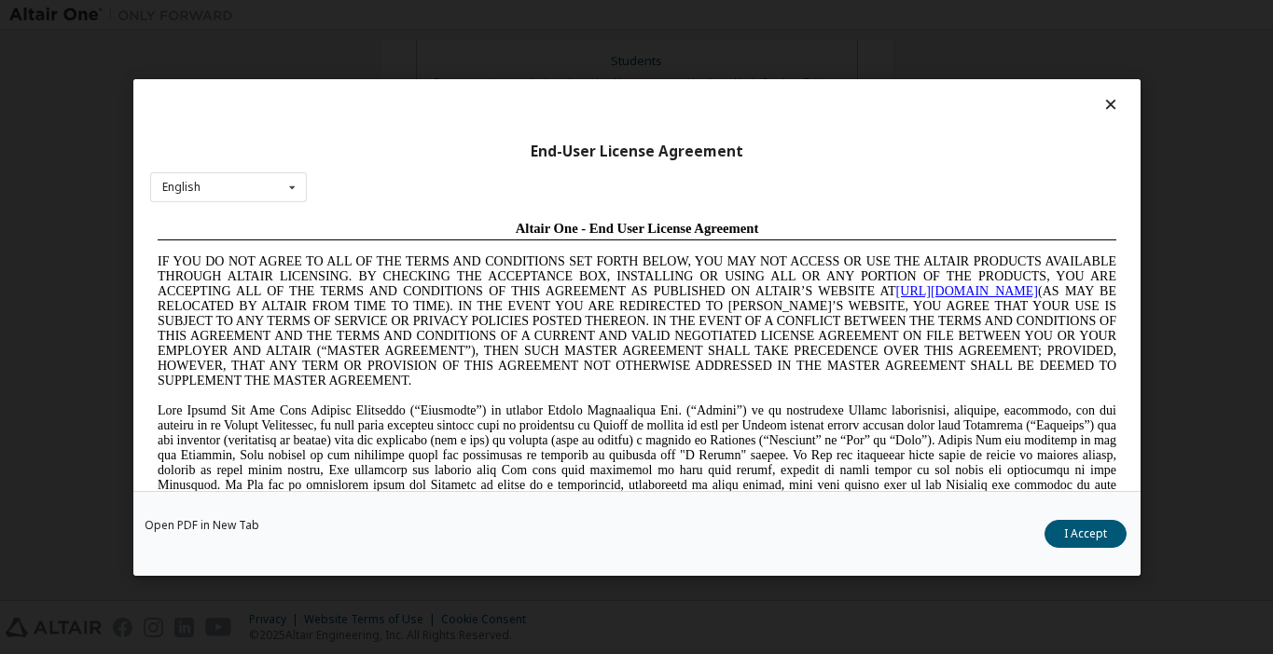
scroll to position [0, 0]
click at [1077, 536] on button "I Accept" at bounding box center [1085, 533] width 82 height 28
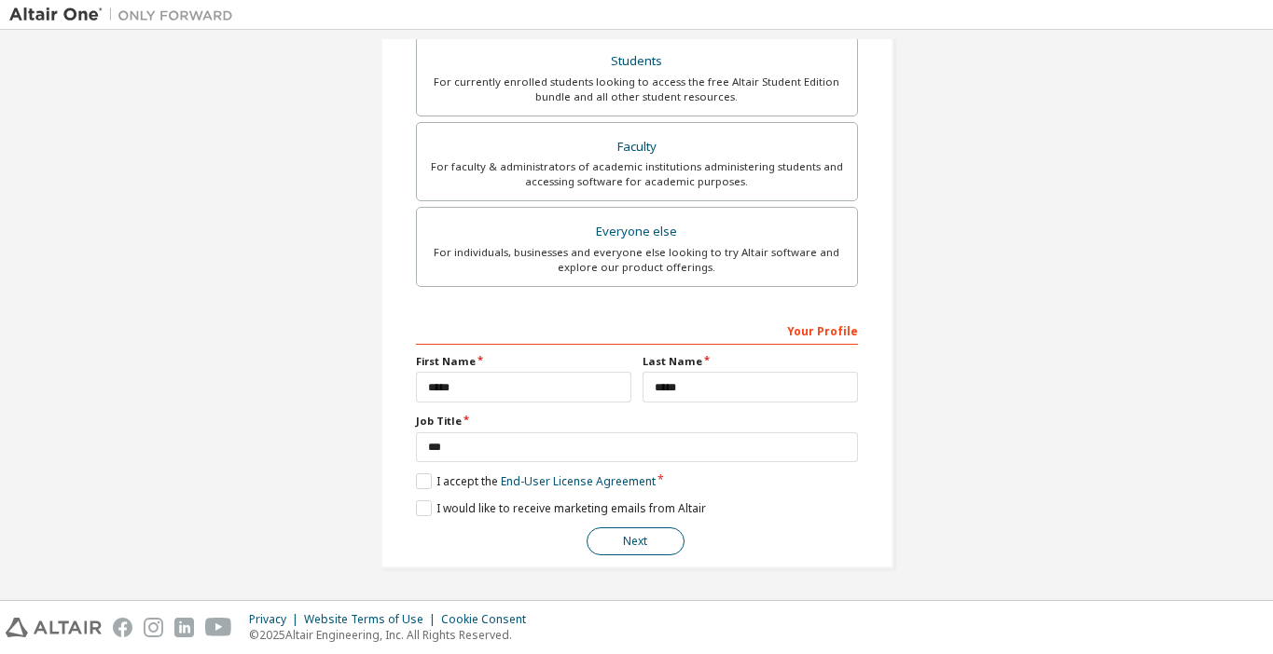
click at [620, 551] on button "Next" at bounding box center [635, 542] width 98 height 28
click at [634, 543] on button "Next" at bounding box center [635, 542] width 98 height 28
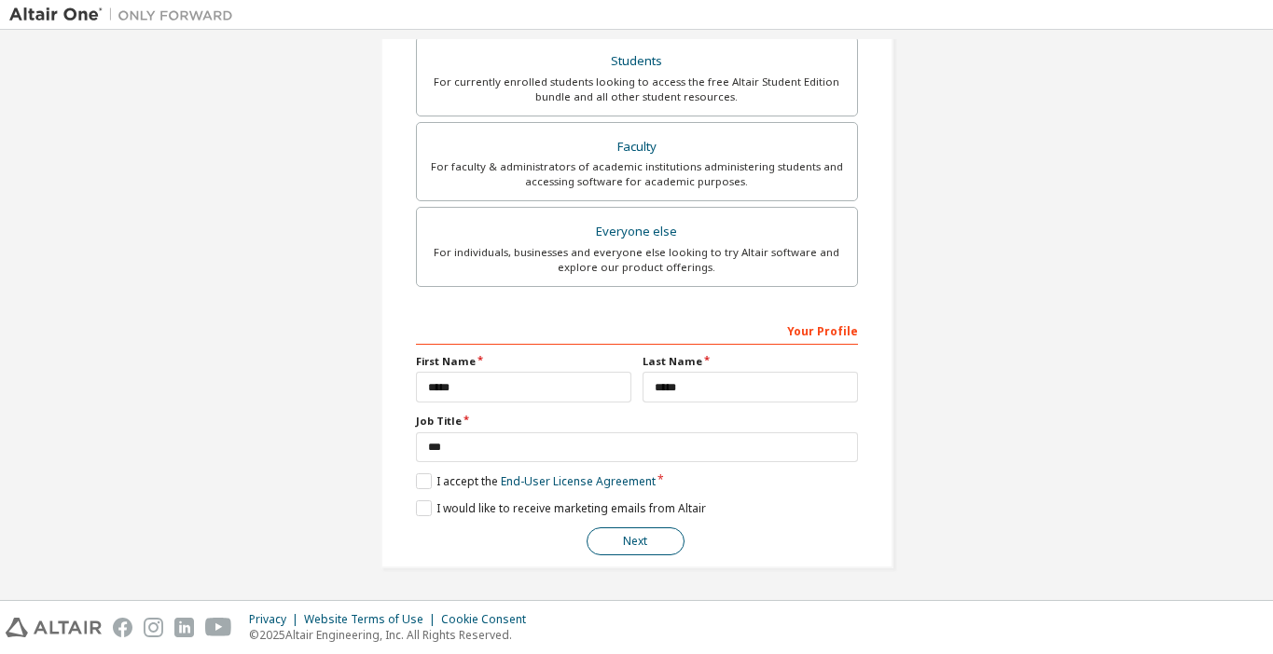
click at [634, 543] on button "Next" at bounding box center [635, 542] width 98 height 28
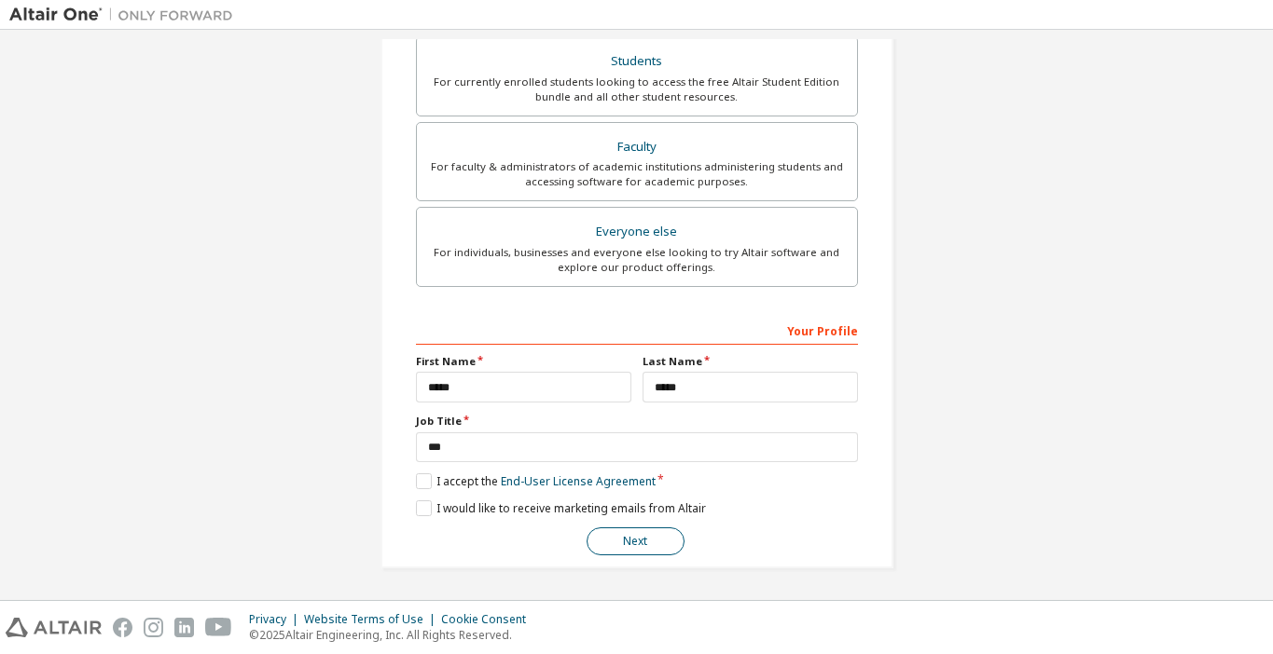
click at [634, 543] on button "Next" at bounding box center [635, 542] width 98 height 28
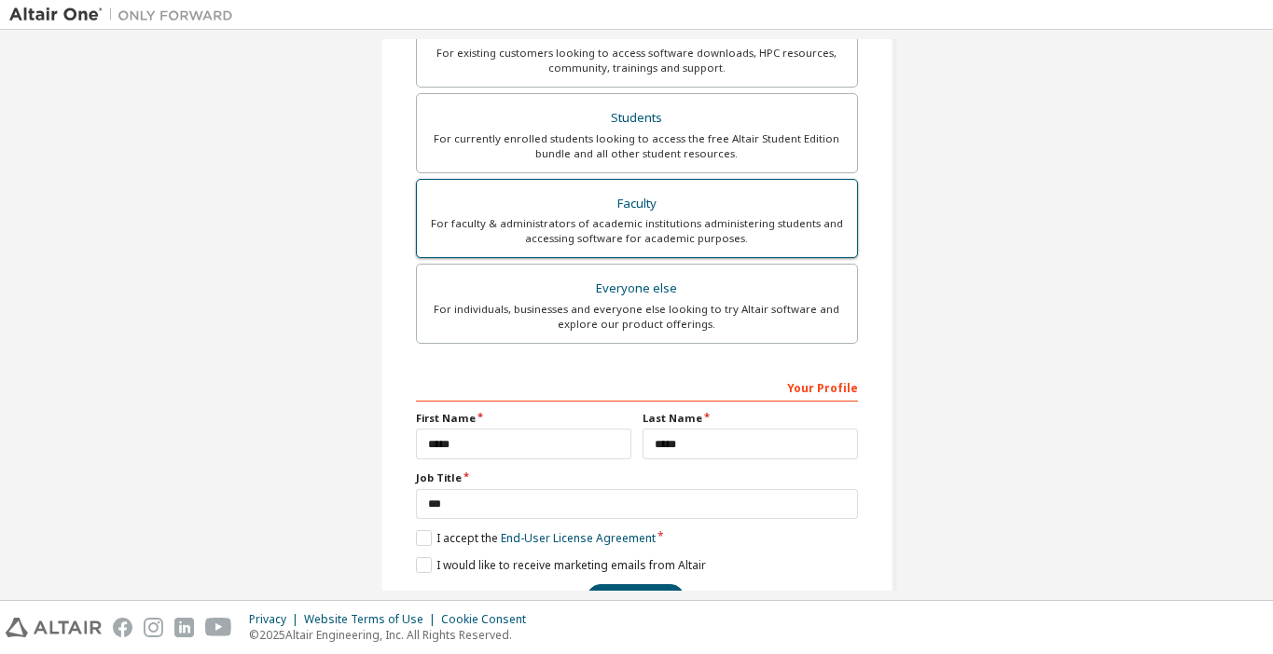
scroll to position [365, 0]
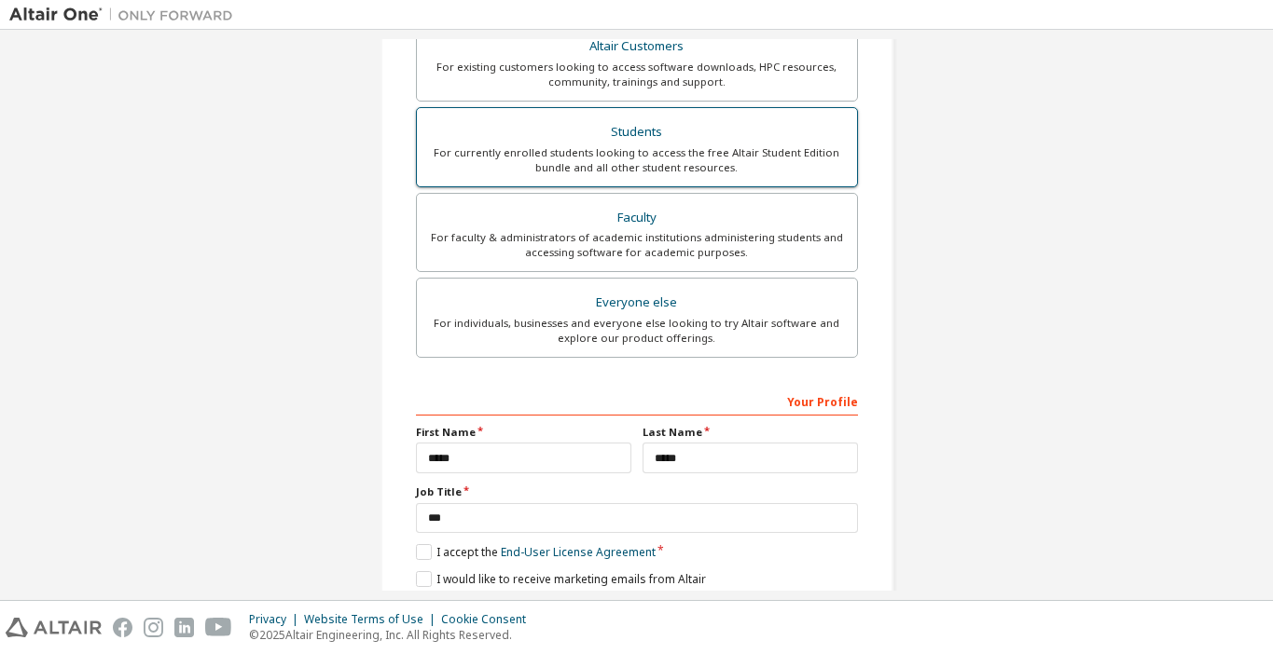
click at [675, 156] on div "For currently enrolled students looking to access the free Altair Student Editi…" at bounding box center [637, 160] width 418 height 30
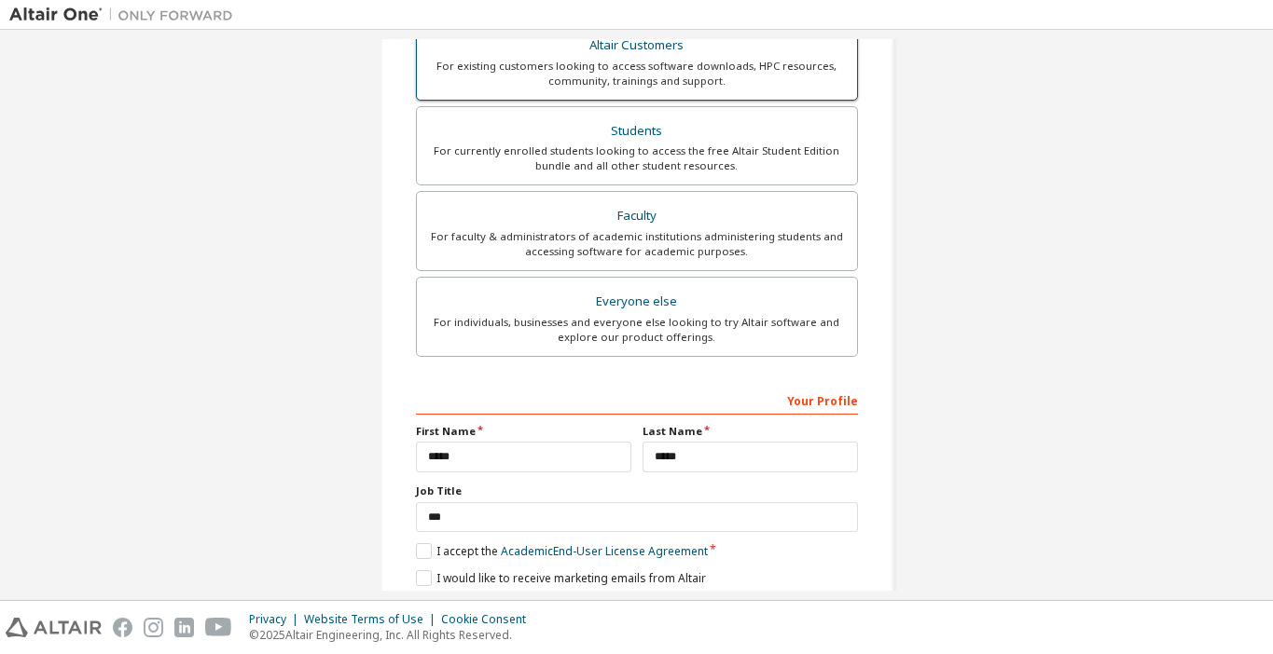
click at [664, 85] on div "For existing customers looking to access software downloads, HPC resources, com…" at bounding box center [637, 74] width 418 height 30
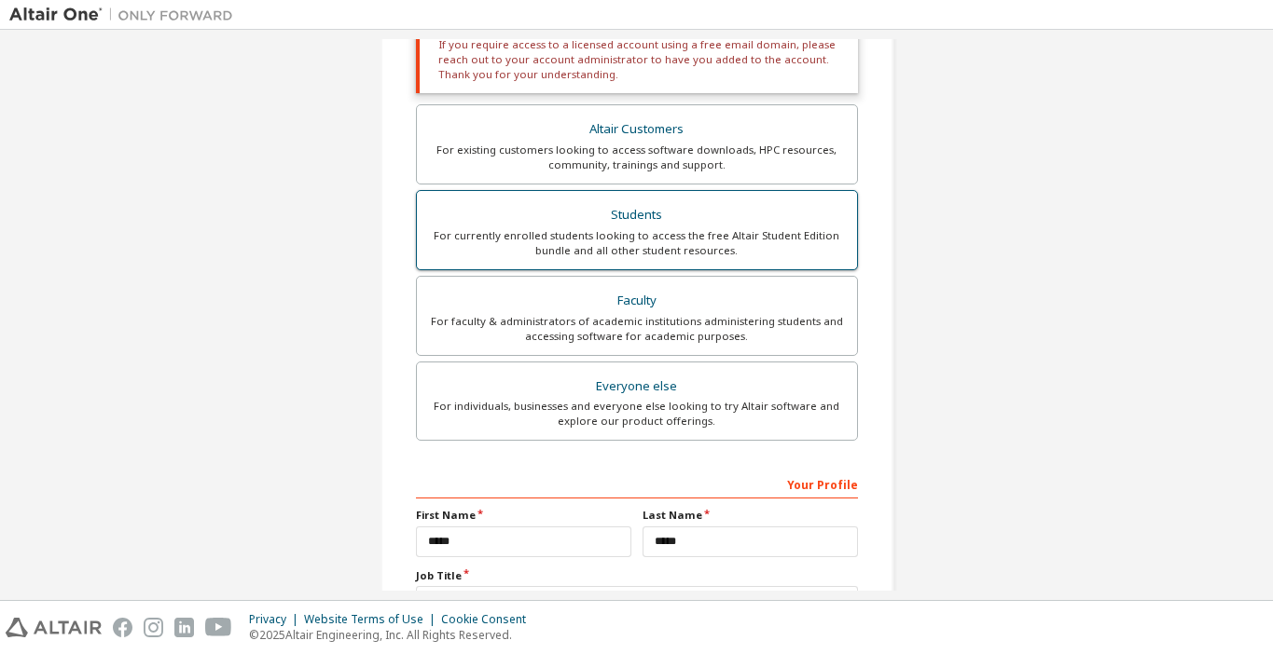
click at [670, 236] on div "For currently enrolled students looking to access the free Altair Student Editi…" at bounding box center [637, 243] width 418 height 30
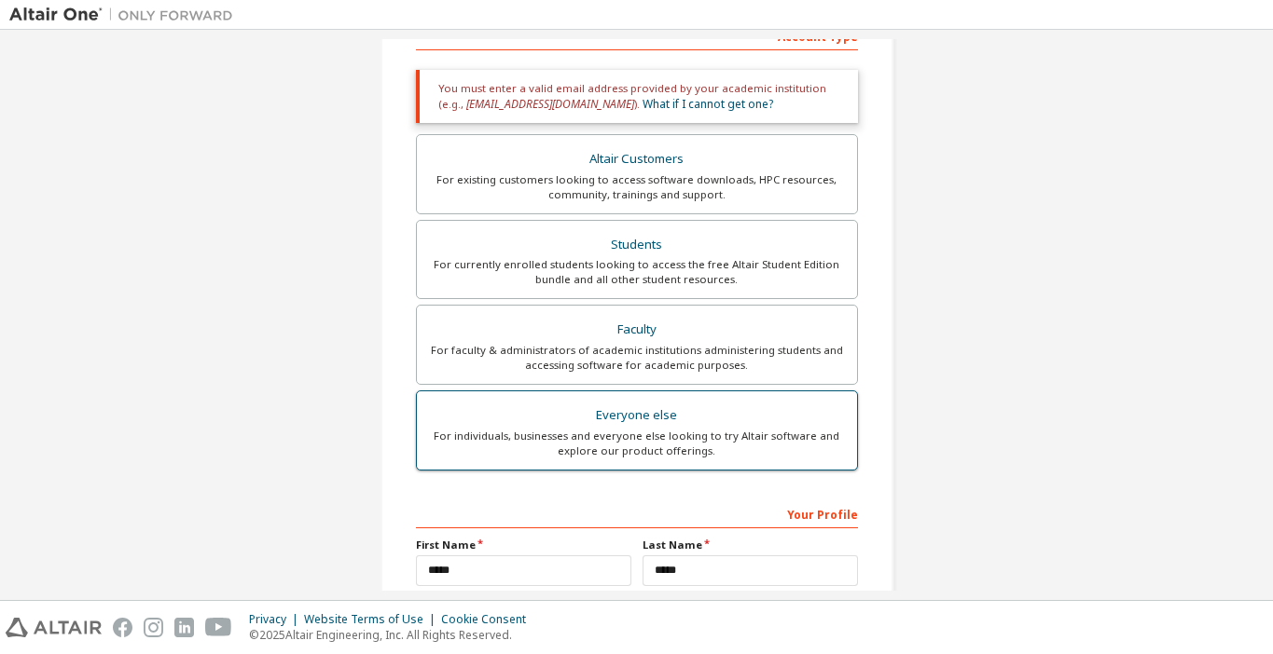
scroll to position [310, 0]
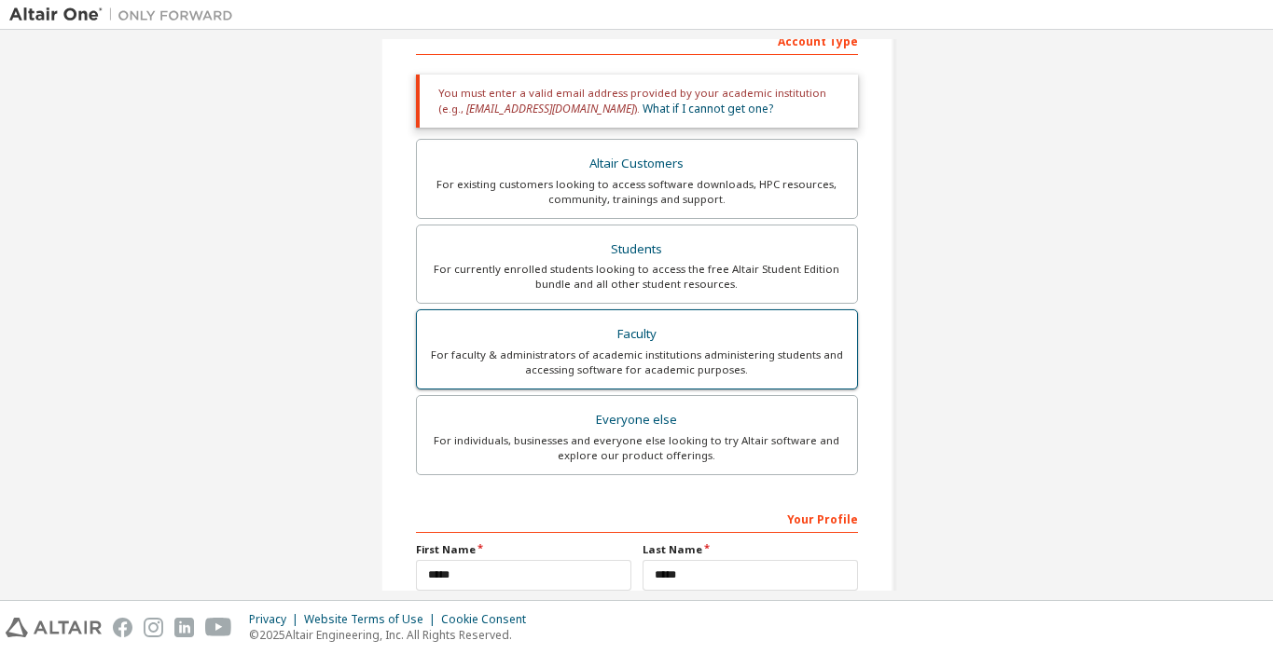
click at [666, 347] on div "Faculty" at bounding box center [637, 335] width 418 height 26
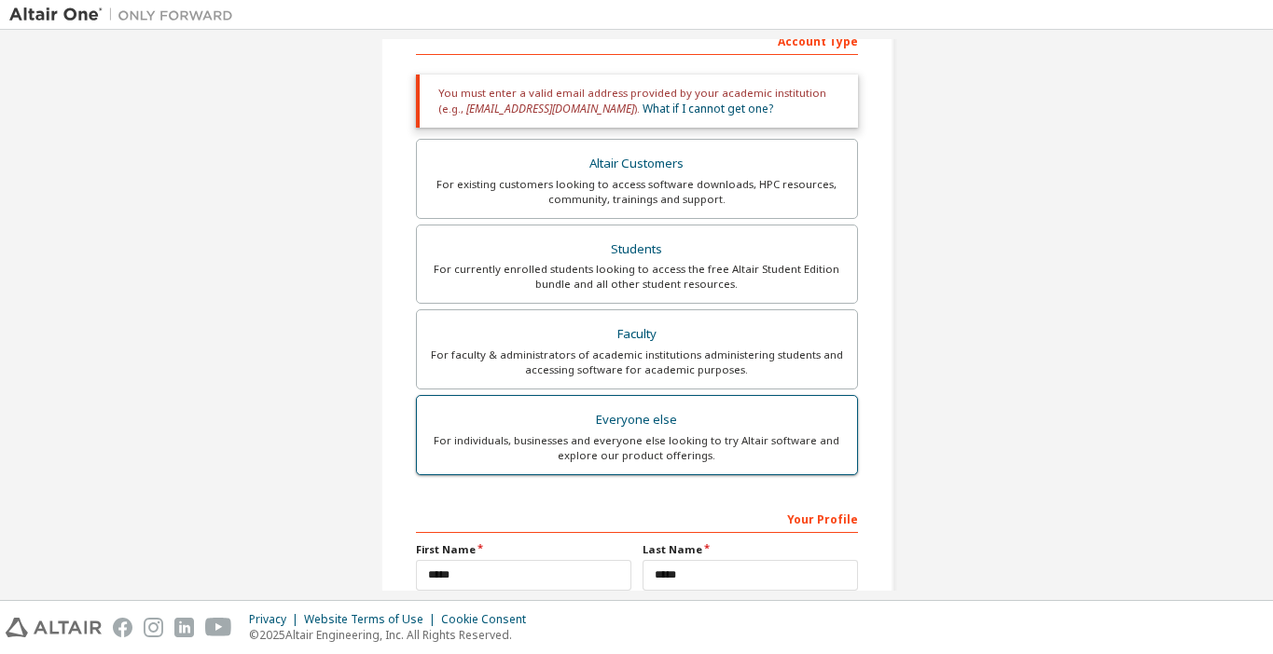
click at [708, 405] on label "Everyone else For individuals, businesses and everyone else looking to try Alta…" at bounding box center [637, 435] width 442 height 80
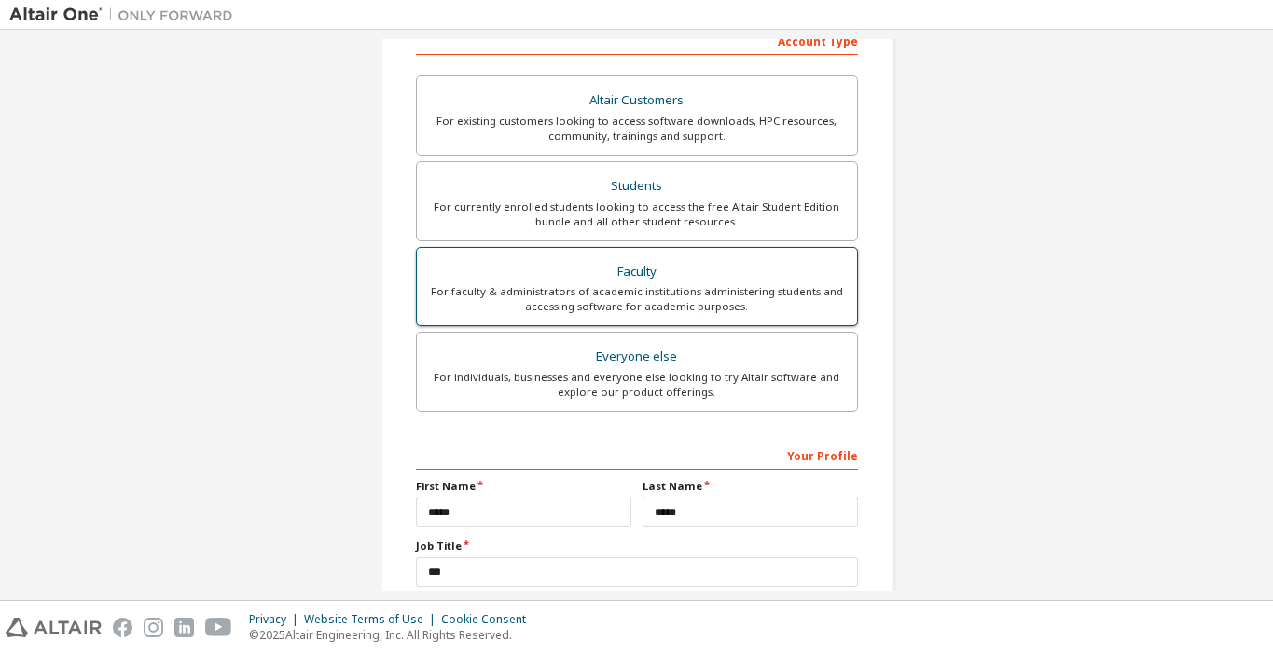
click at [696, 298] on div "For faculty & administrators of academic institutions administering students an…" at bounding box center [637, 299] width 418 height 30
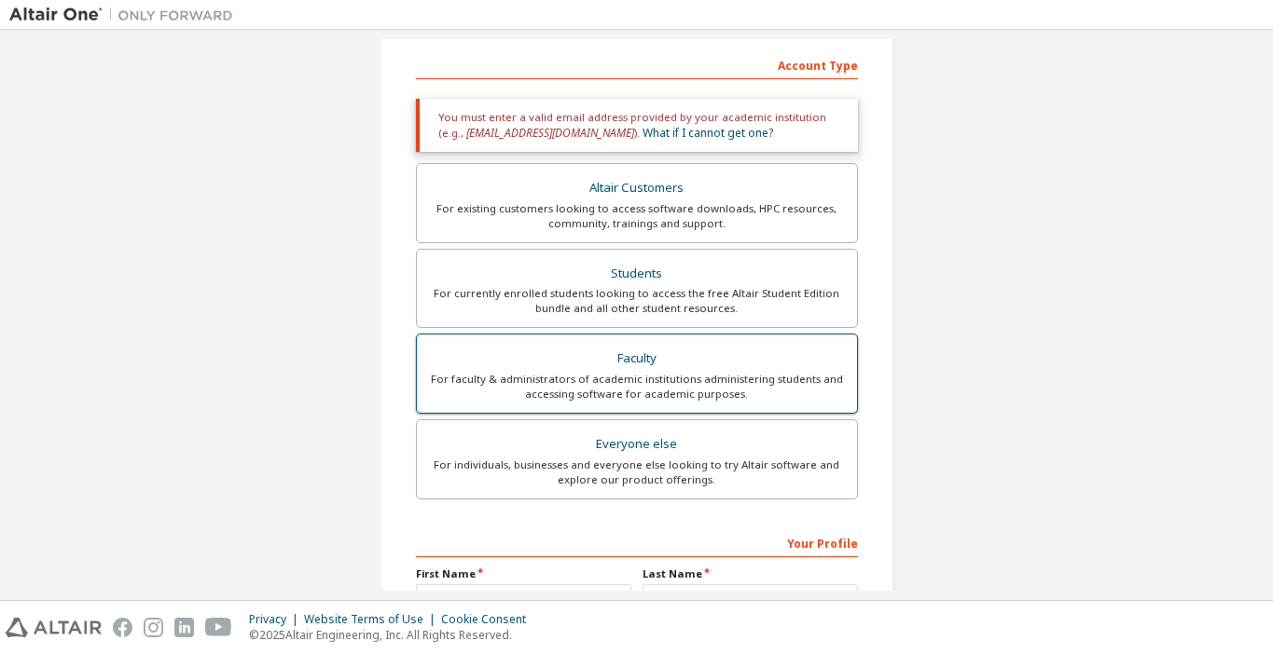
scroll to position [281, 0]
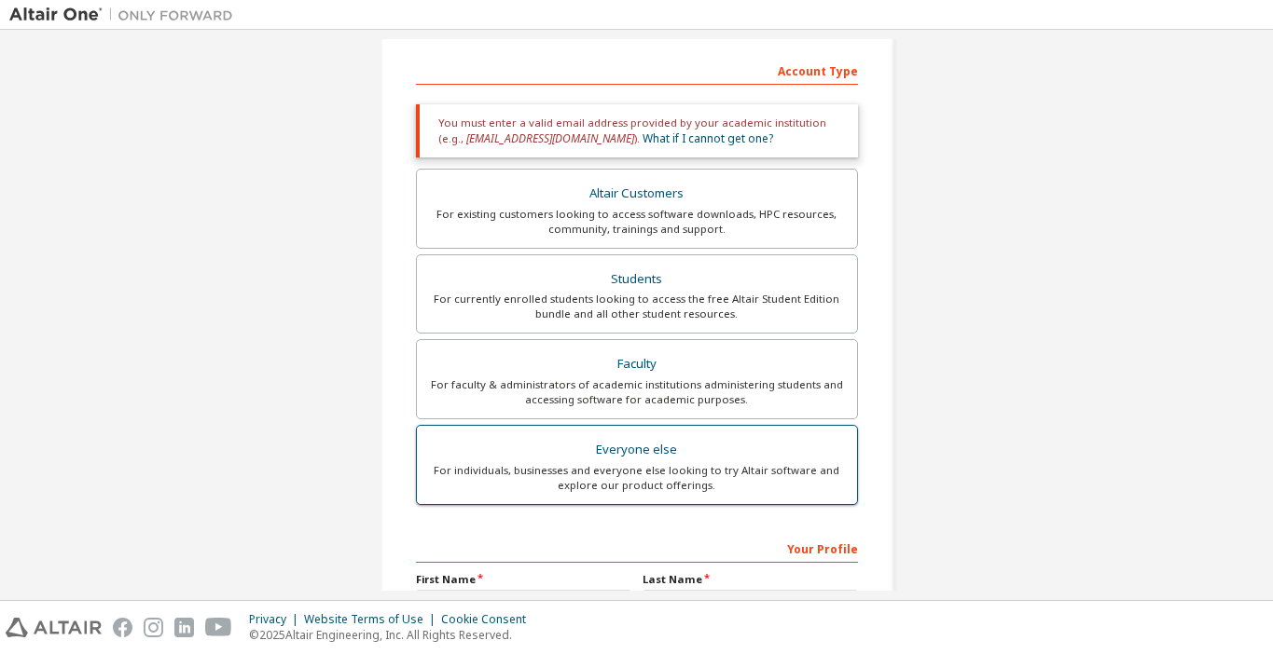
click at [669, 448] on div "Everyone else" at bounding box center [637, 450] width 418 height 26
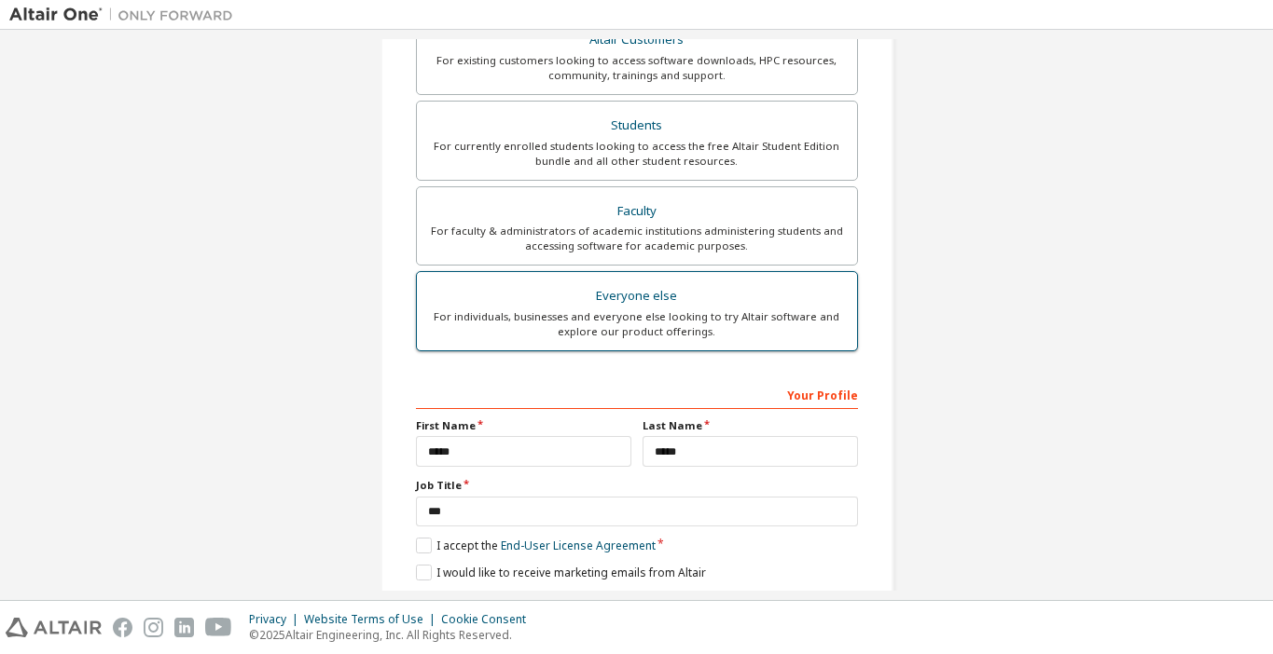
scroll to position [435, 0]
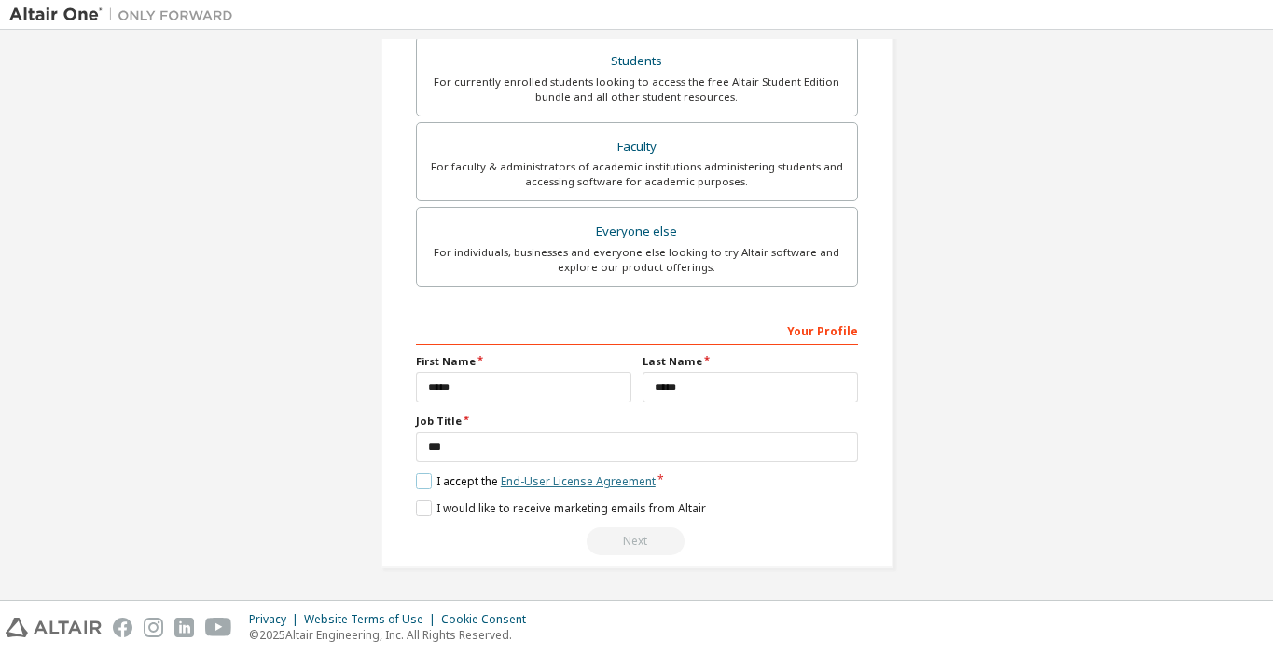
click at [520, 481] on link "End-User License Agreement" at bounding box center [578, 482] width 155 height 16
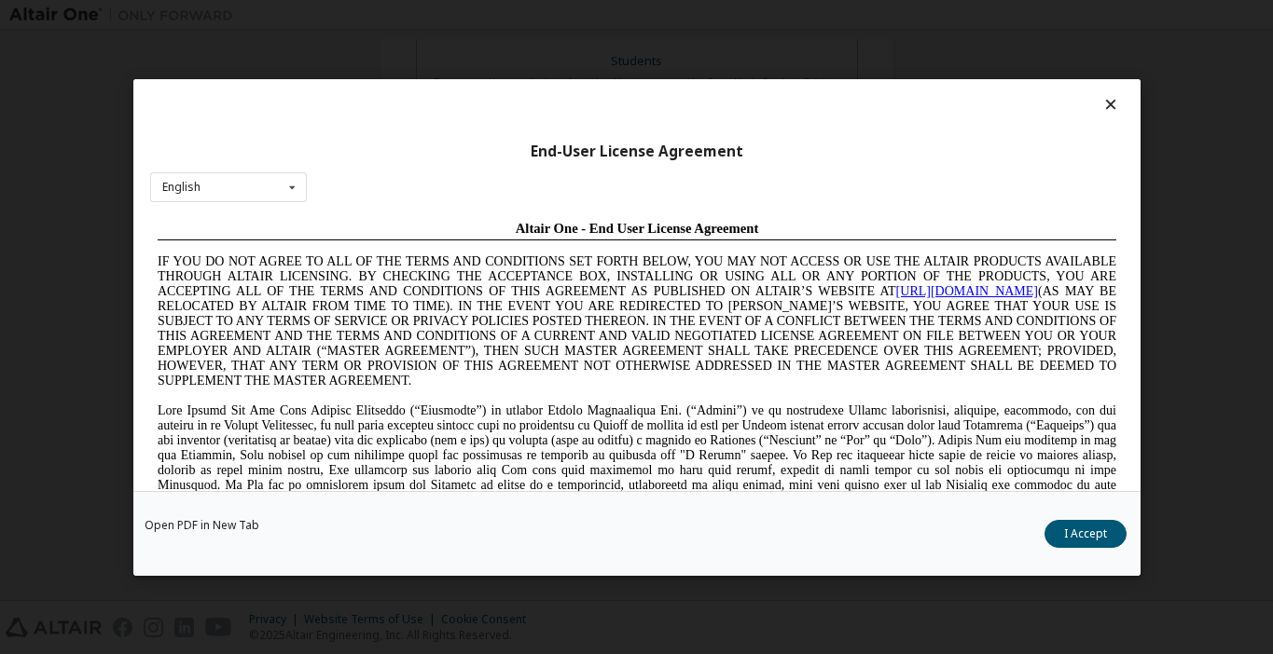
scroll to position [0, 0]
click at [1101, 113] on icon at bounding box center [1110, 104] width 20 height 17
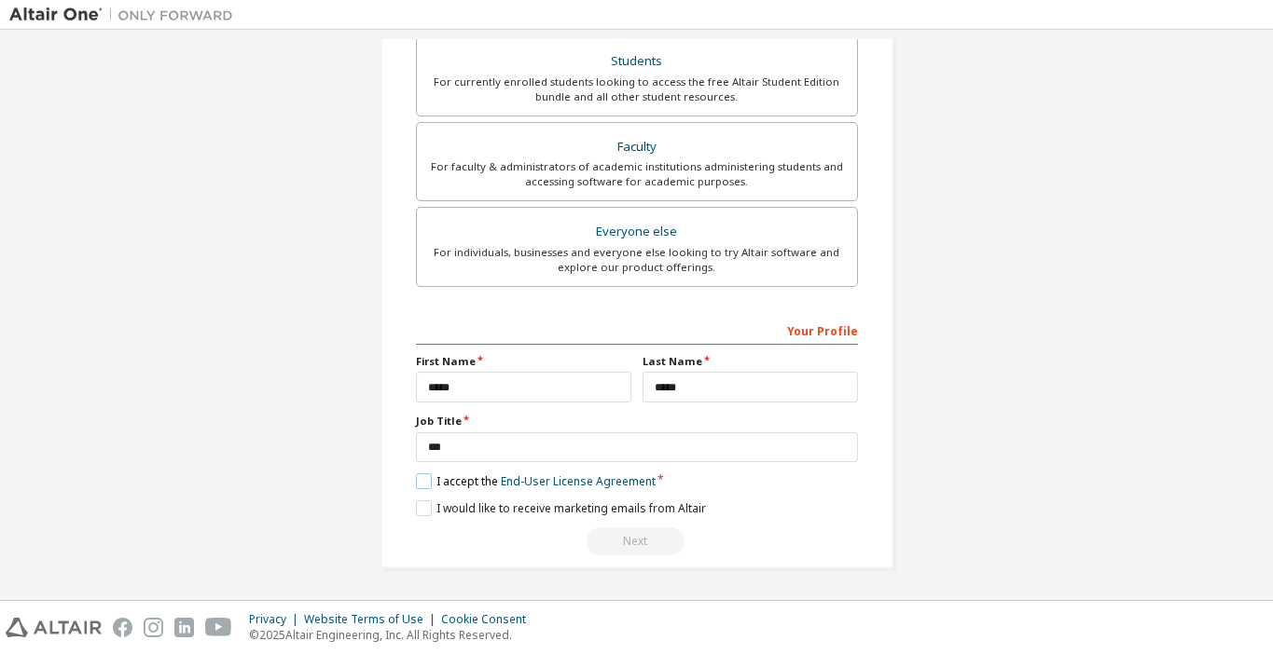
click at [418, 483] on label "I accept the End-User License Agreement" at bounding box center [536, 482] width 240 height 16
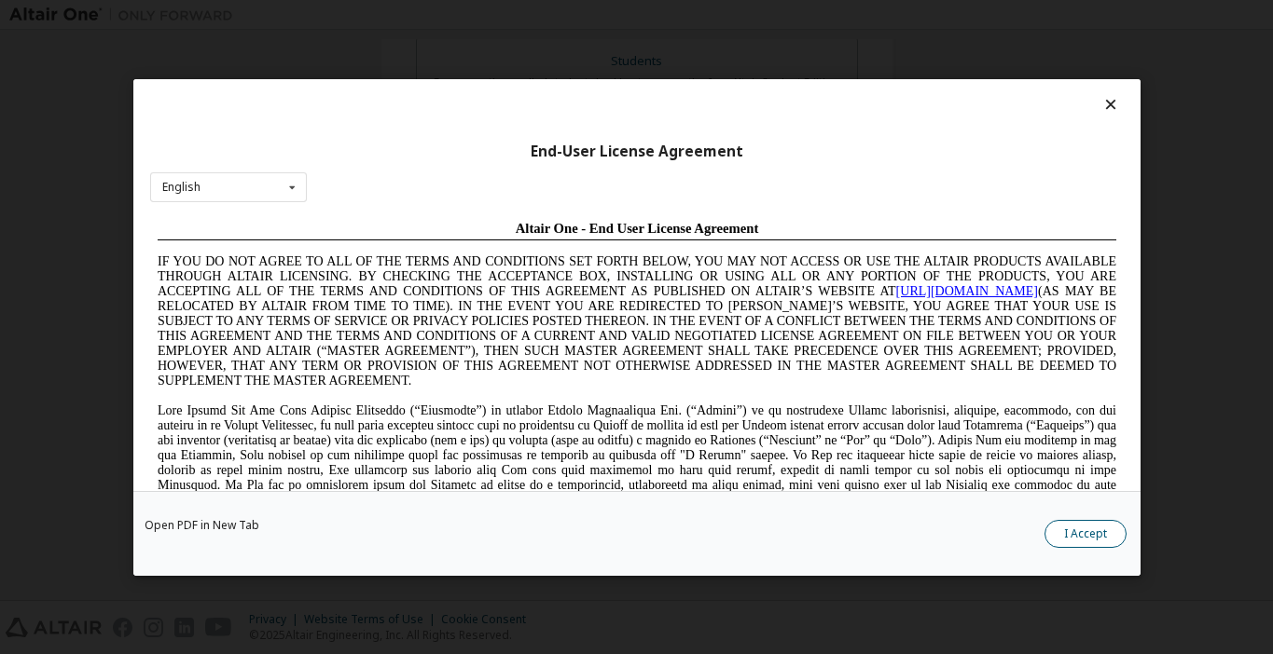
click at [1078, 528] on button "I Accept" at bounding box center [1085, 533] width 82 height 28
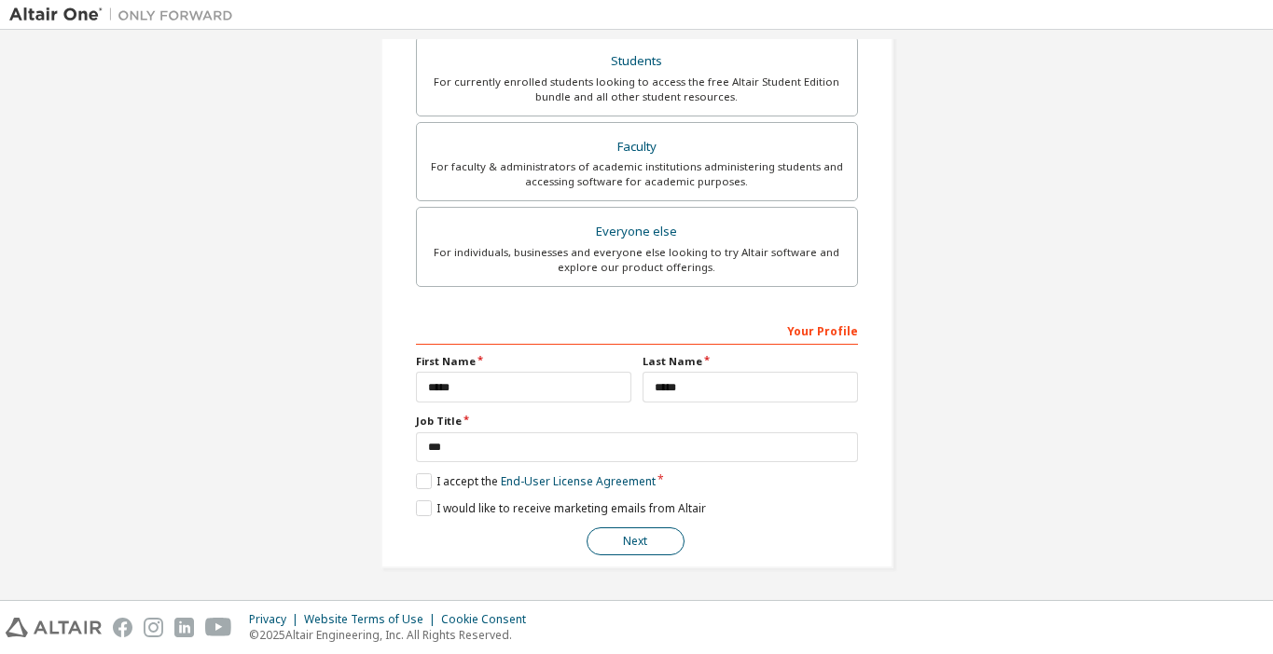
click at [620, 544] on button "Next" at bounding box center [635, 542] width 98 height 28
click at [416, 507] on label "I would like to receive marketing emails from Altair" at bounding box center [561, 509] width 290 height 16
click at [591, 541] on button "Next" at bounding box center [635, 542] width 98 height 28
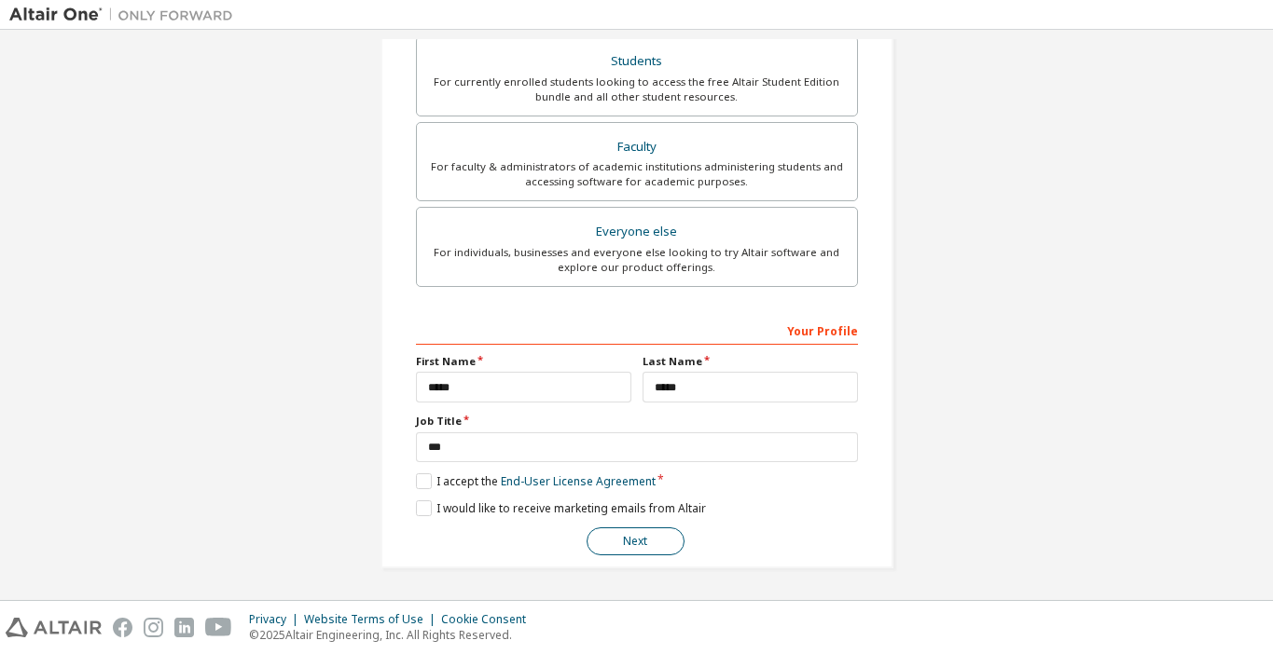
click at [591, 541] on button "Next" at bounding box center [635, 542] width 98 height 28
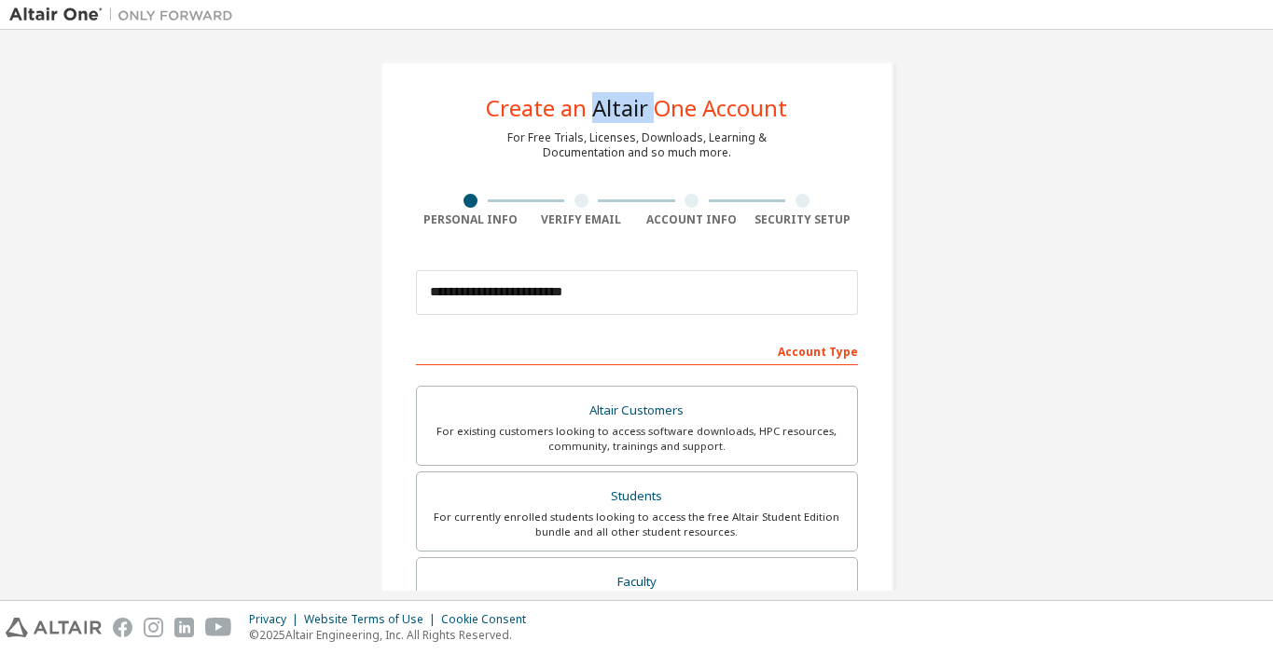
drag, startPoint x: 646, startPoint y: 108, endPoint x: 587, endPoint y: 112, distance: 58.9
click at [587, 111] on div "Create an Altair One Account" at bounding box center [636, 108] width 301 height 22
copy div "Altair"
